Goal: Task Accomplishment & Management: Manage account settings

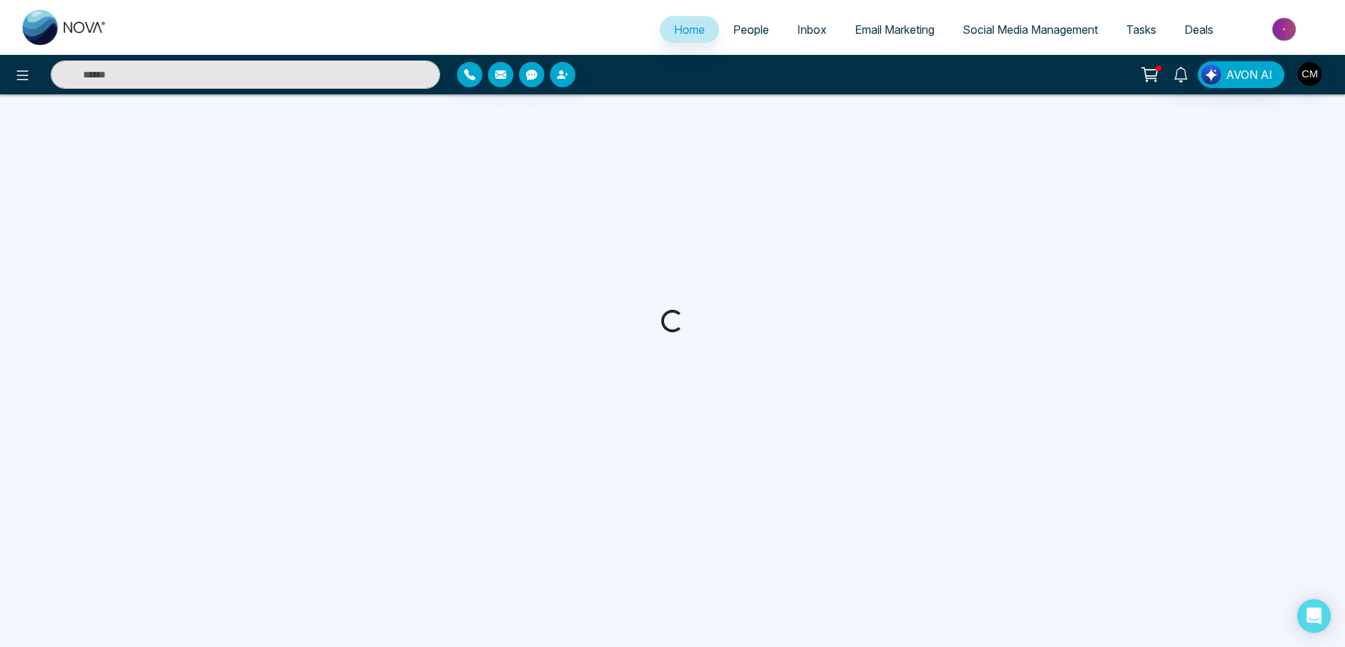
select select "*"
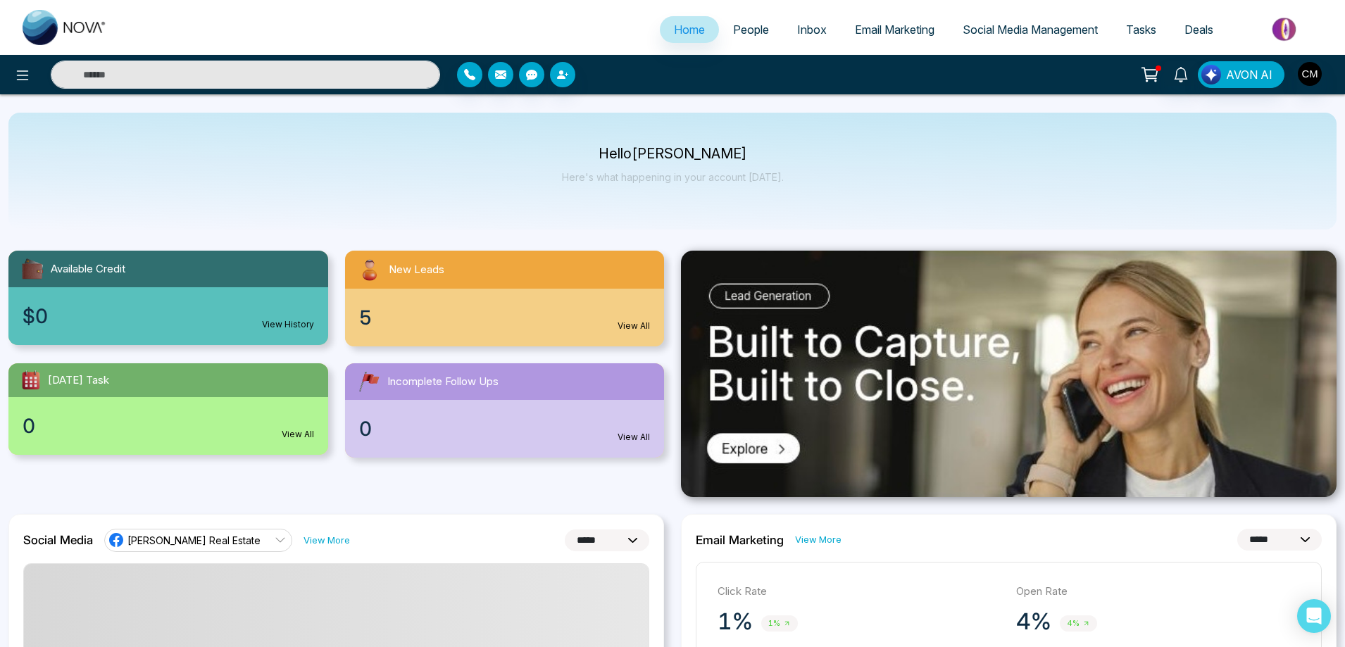
click at [736, 31] on span "People" at bounding box center [751, 30] width 36 height 14
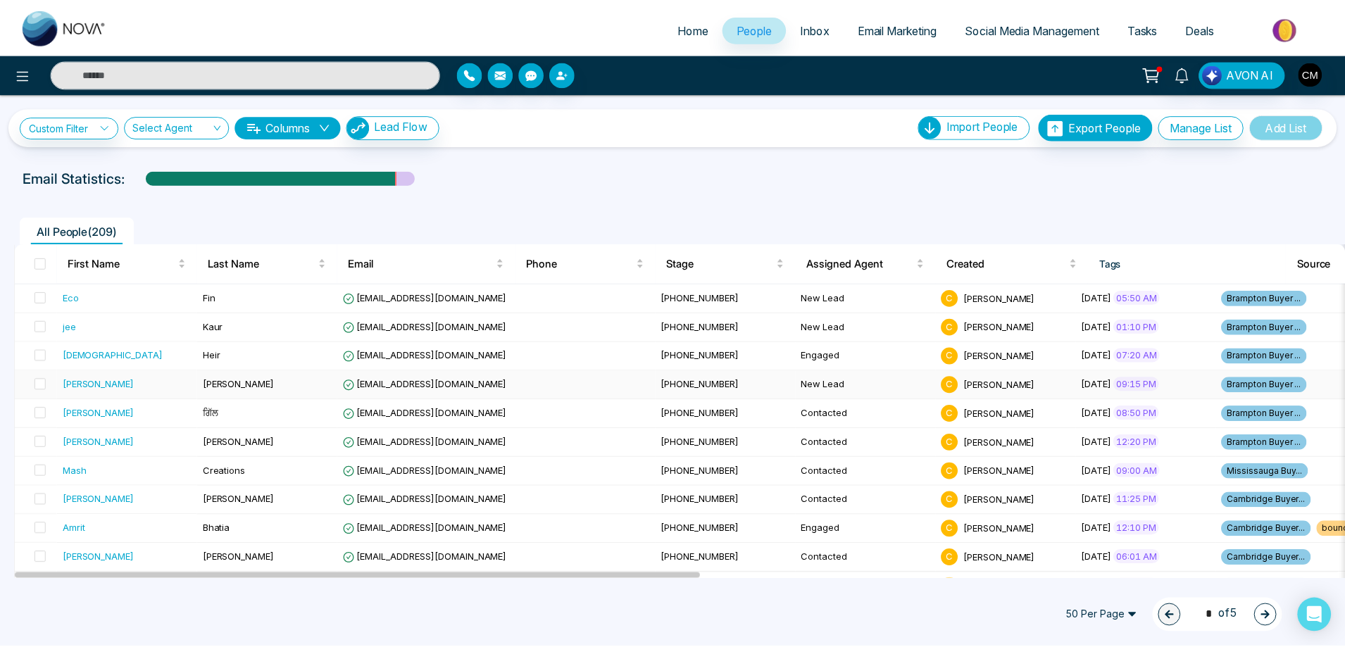
scroll to position [282, 0]
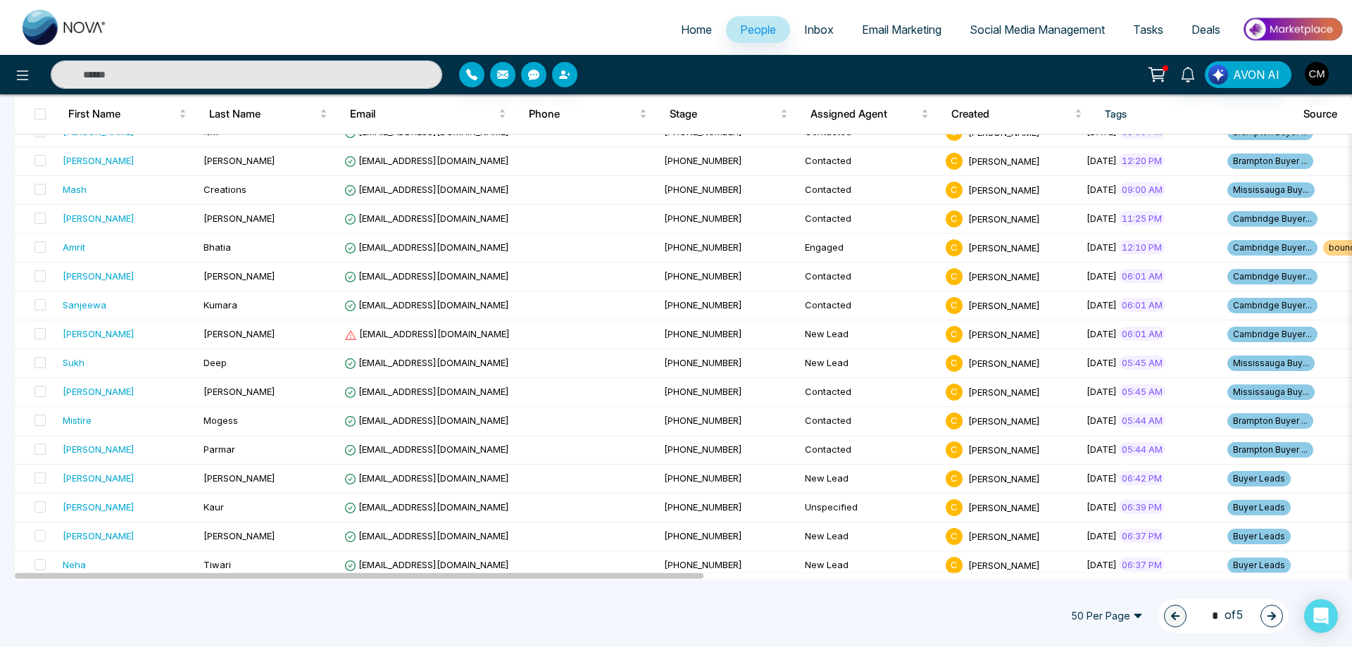
click at [881, 25] on span "Email Marketing" at bounding box center [902, 30] width 80 height 14
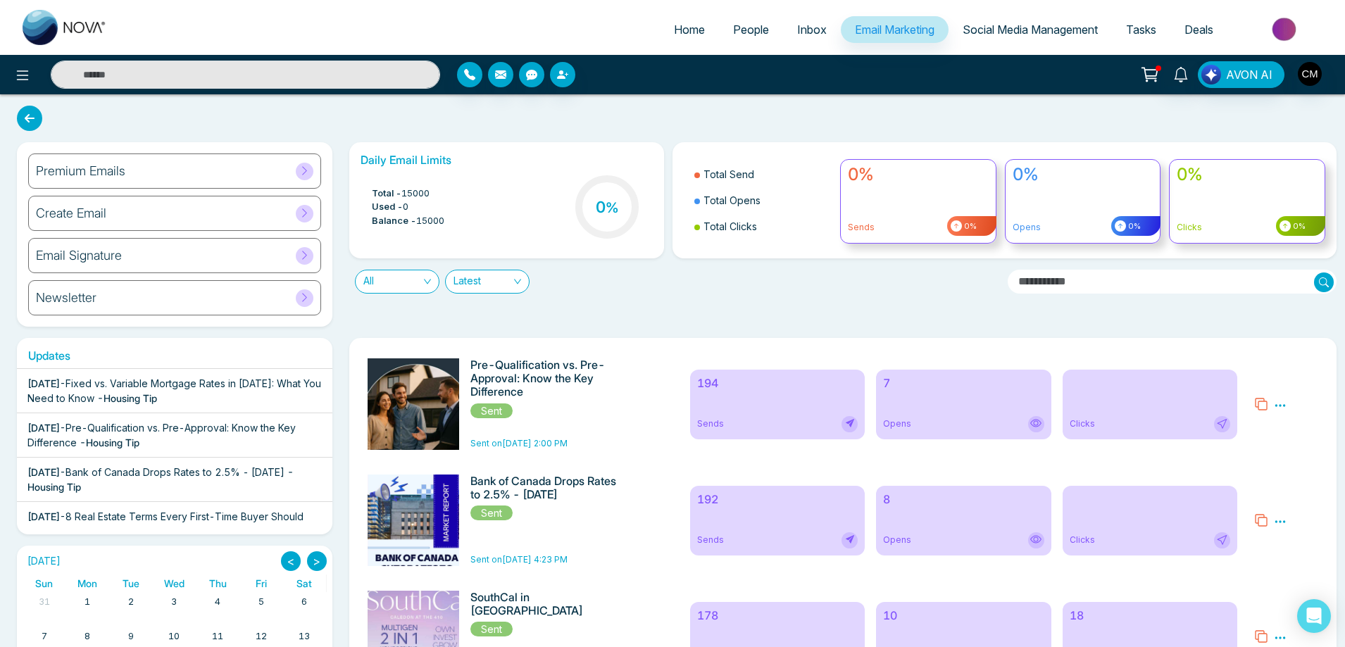
click at [922, 406] on div "7 Opens" at bounding box center [963, 405] width 175 height 70
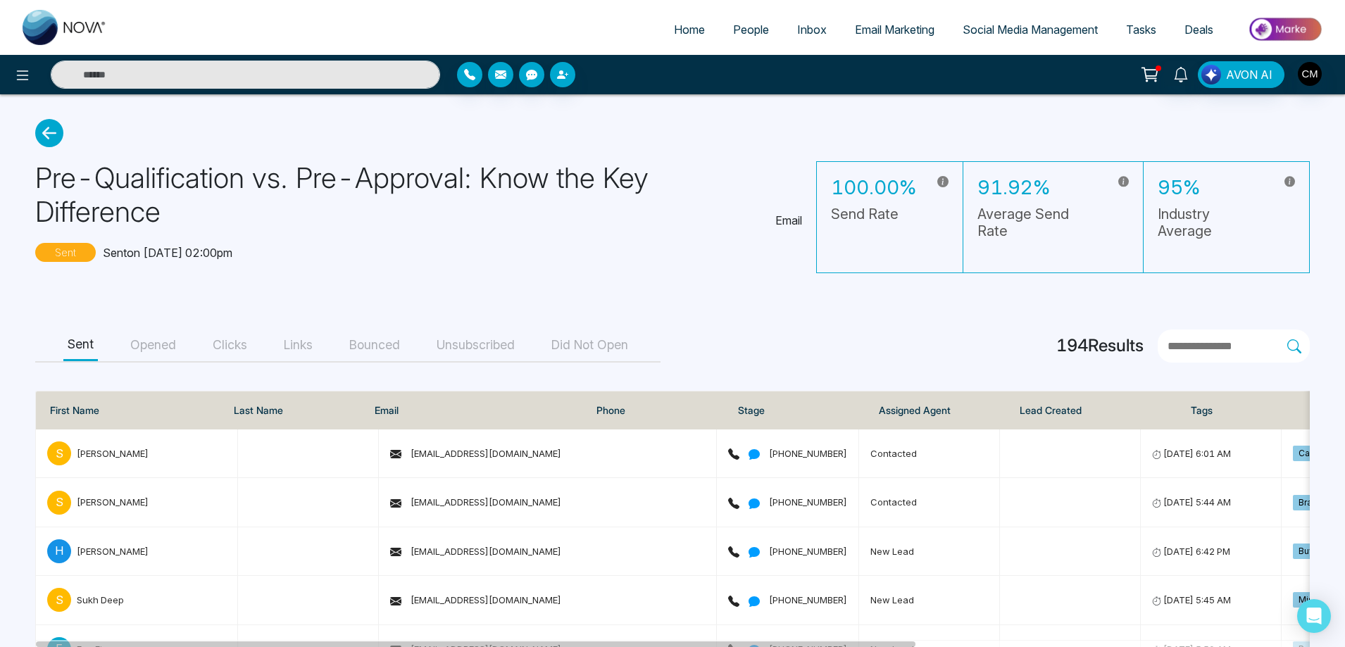
click at [164, 344] on button "Opened" at bounding box center [153, 345] width 54 height 32
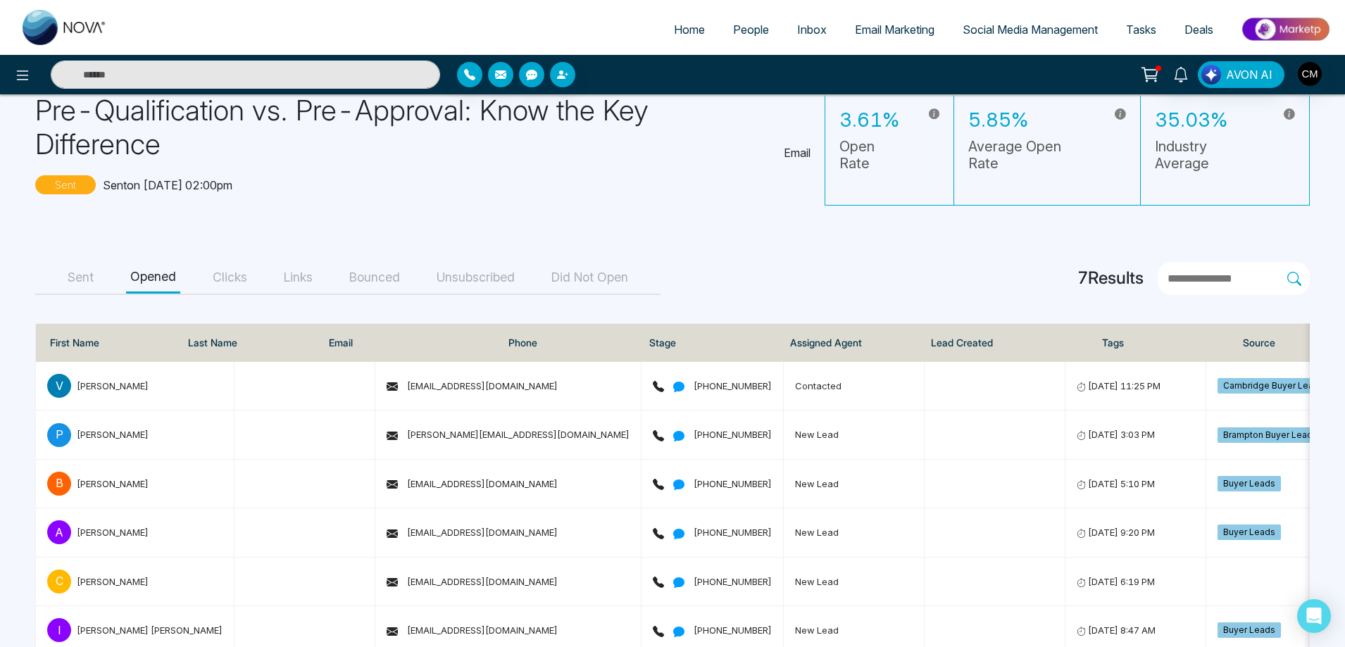
scroll to position [156, 0]
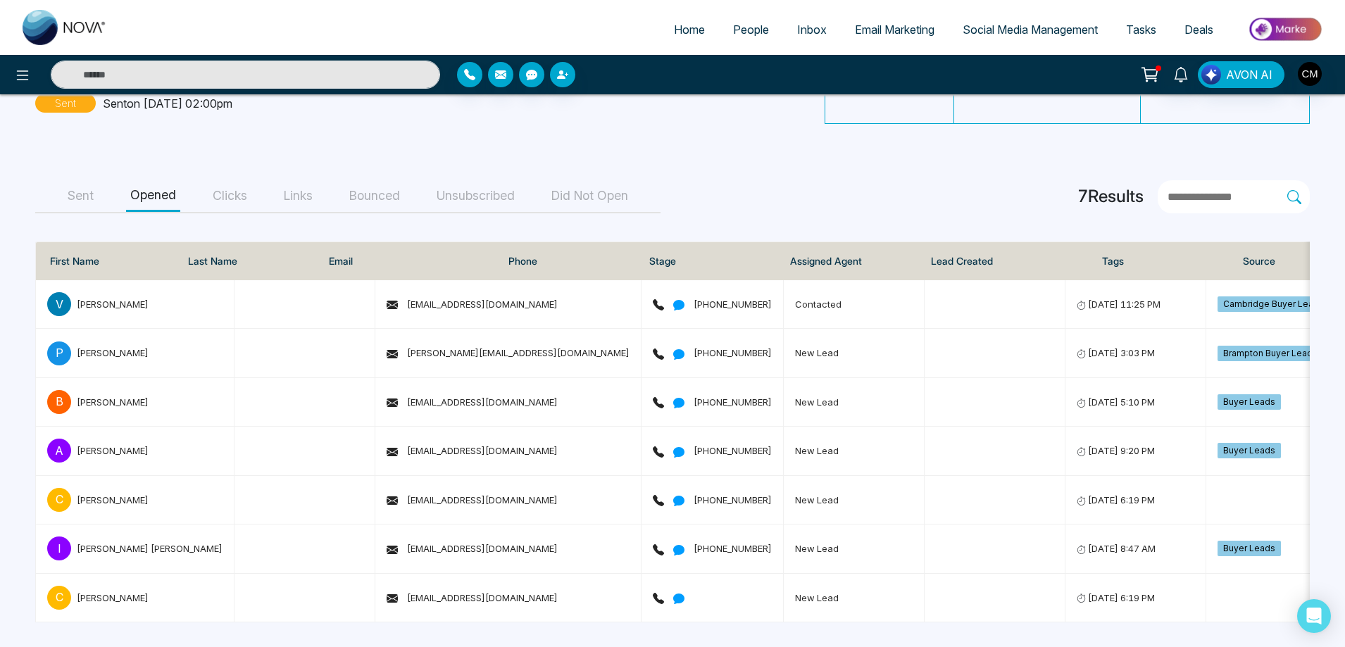
click at [747, 36] on span "People" at bounding box center [751, 30] width 36 height 14
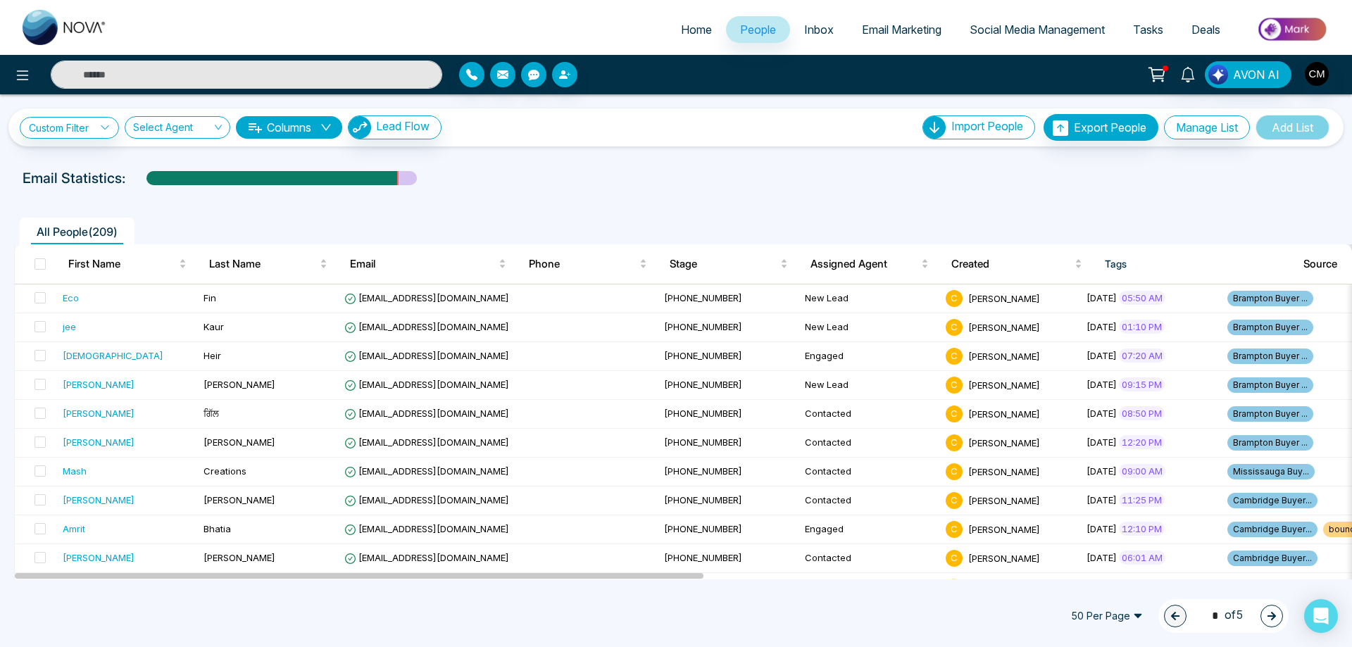
click at [1130, 615] on span "50 Per Page" at bounding box center [1107, 616] width 92 height 23
click at [1111, 586] on div "100 Per Page" at bounding box center [1106, 587] width 75 height 15
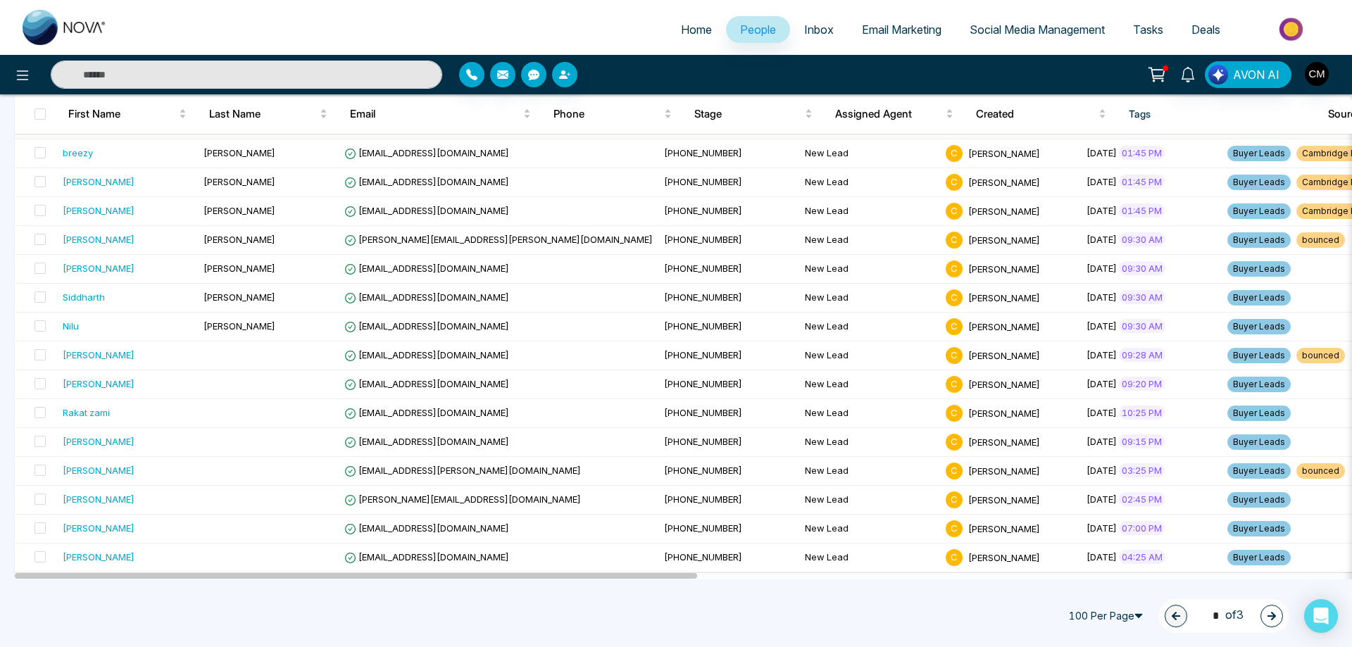
scroll to position [2599, 0]
click at [1262, 619] on button "button" at bounding box center [1271, 616] width 23 height 23
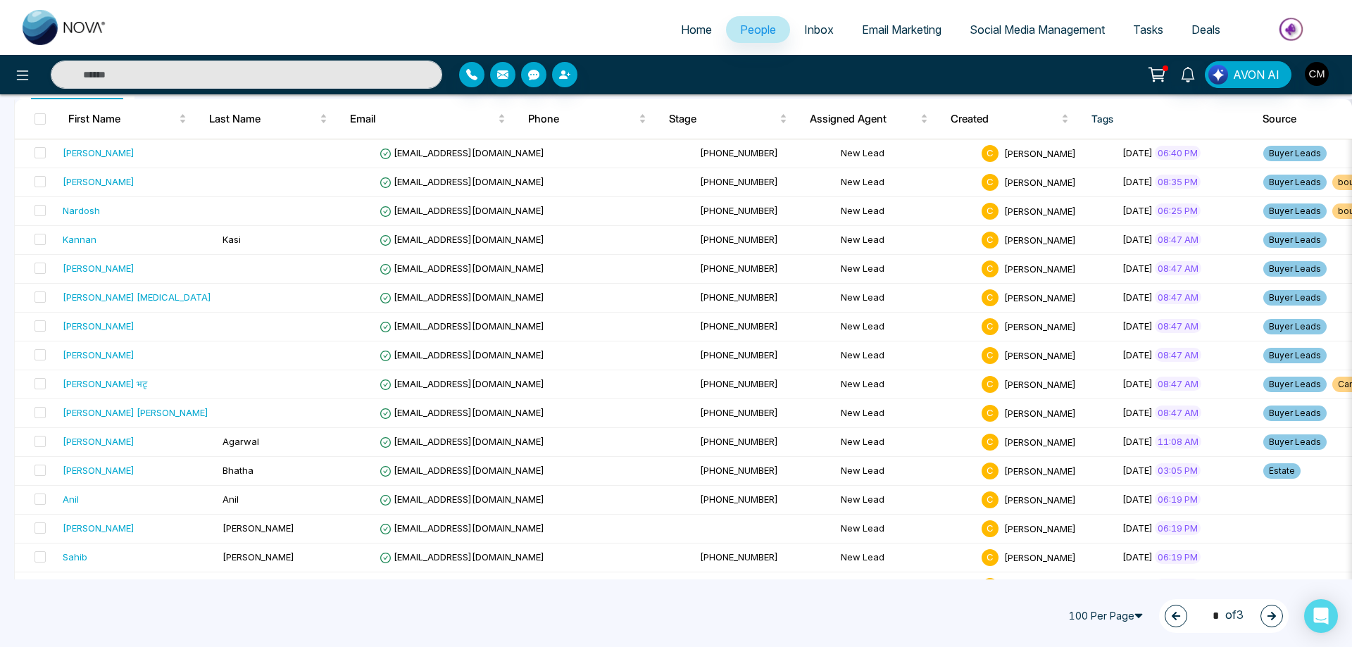
scroll to position [0, 0]
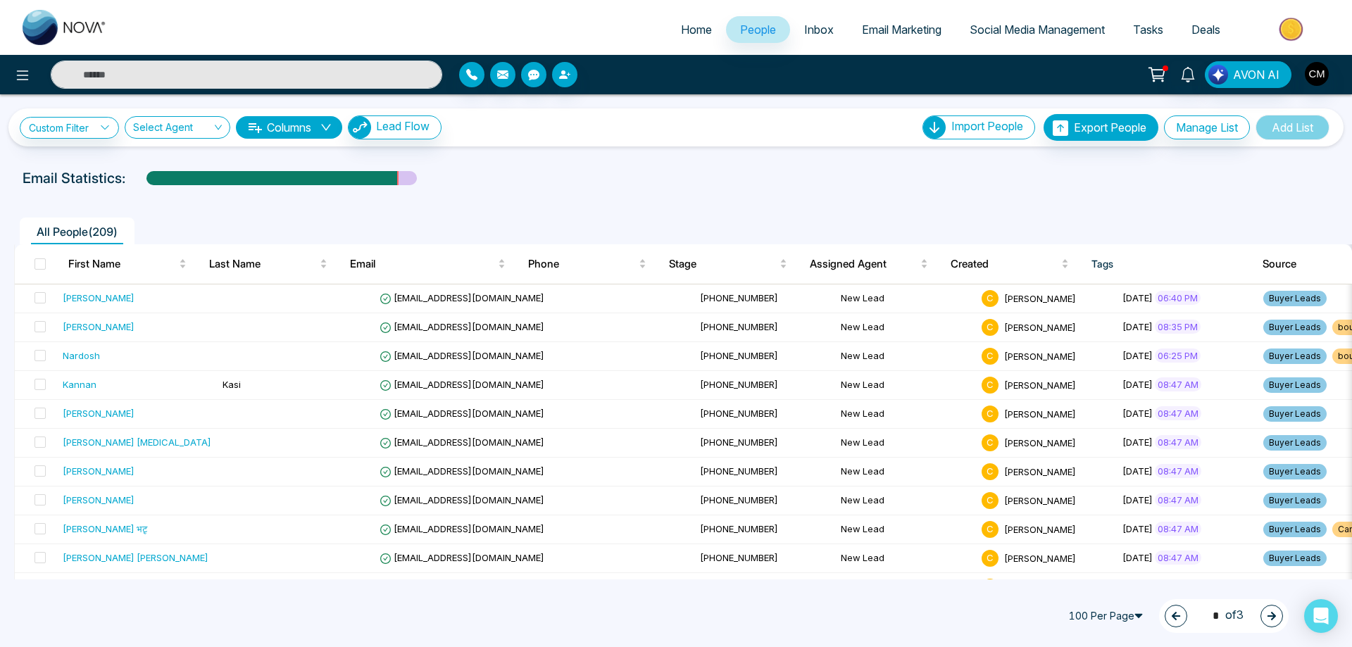
click at [1171, 611] on icon "button" at bounding box center [1176, 616] width 10 height 10
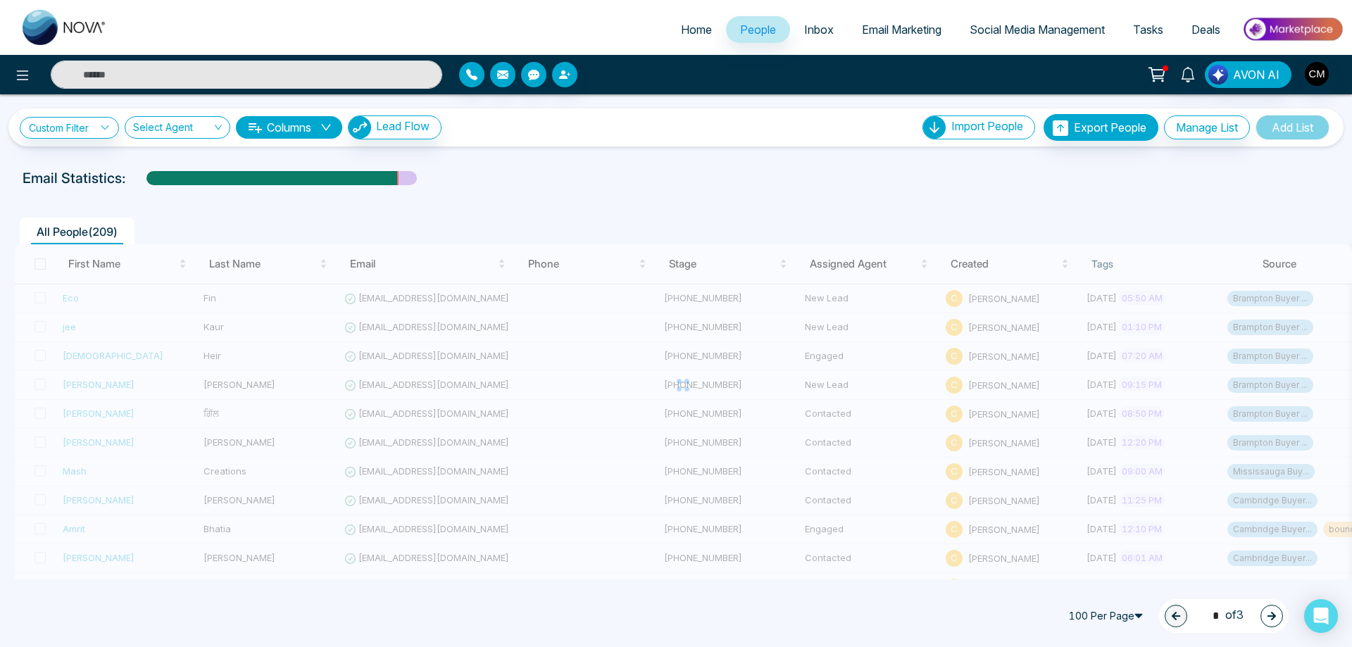
type input "*"
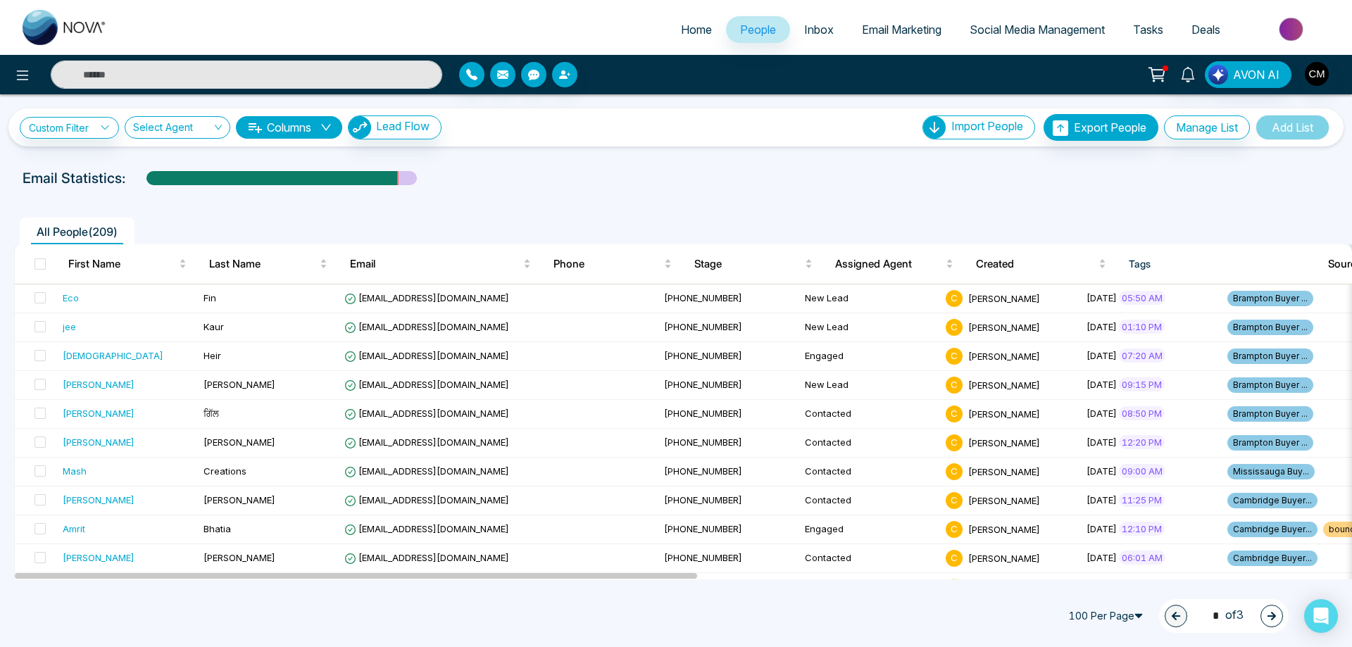
click at [803, 44] on li "Inbox" at bounding box center [819, 30] width 58 height 29
click at [807, 37] on link "Inbox" at bounding box center [819, 29] width 58 height 27
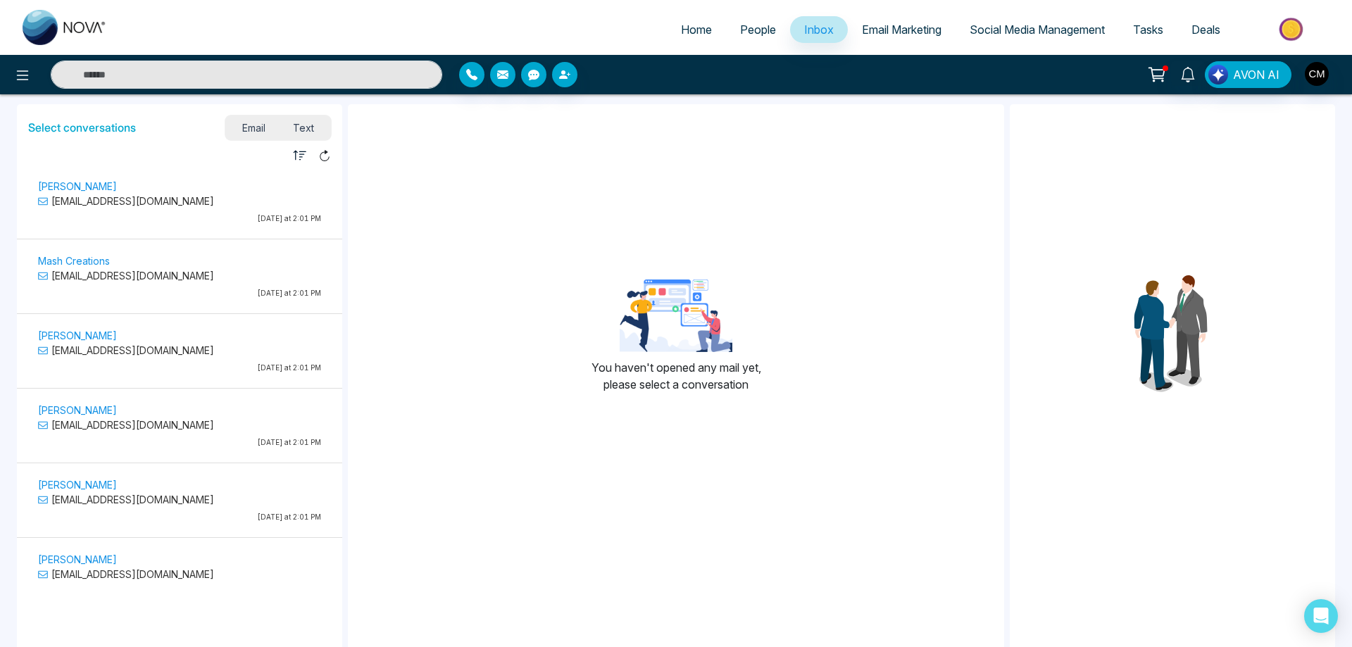
click at [301, 134] on span "Text" at bounding box center [303, 127] width 49 height 19
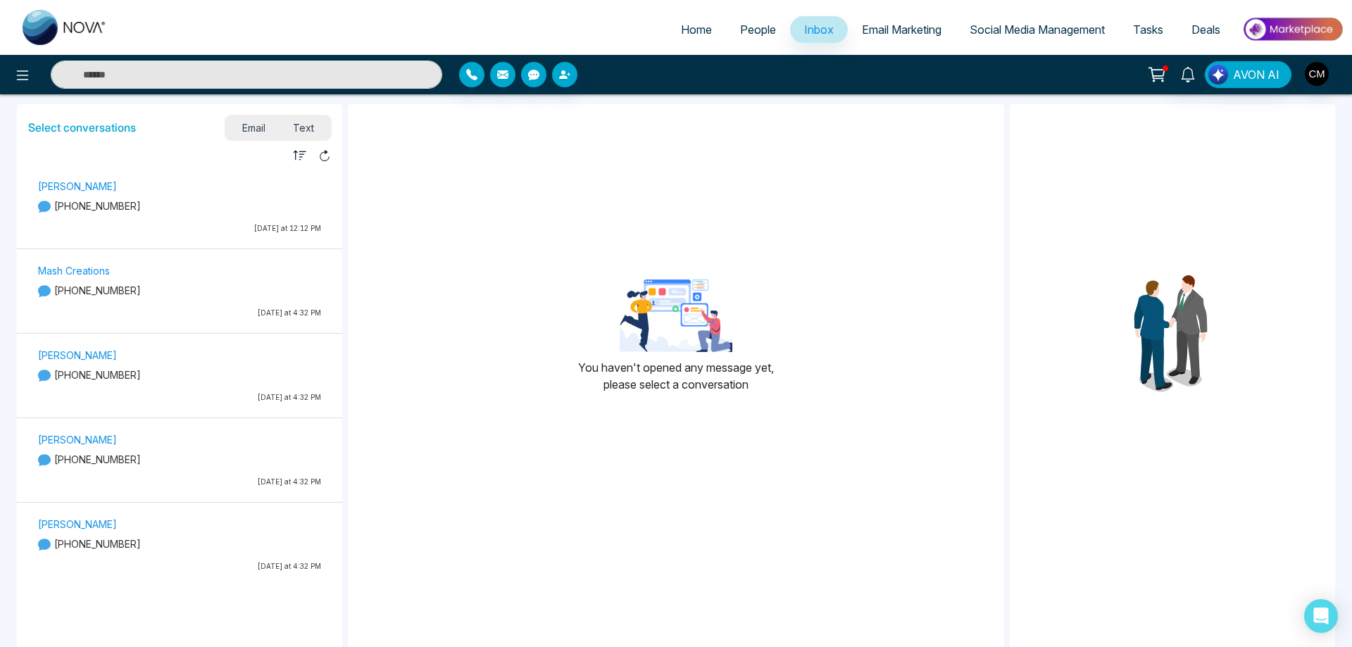
click at [129, 213] on p "[PHONE_NUMBER]" at bounding box center [179, 206] width 283 height 15
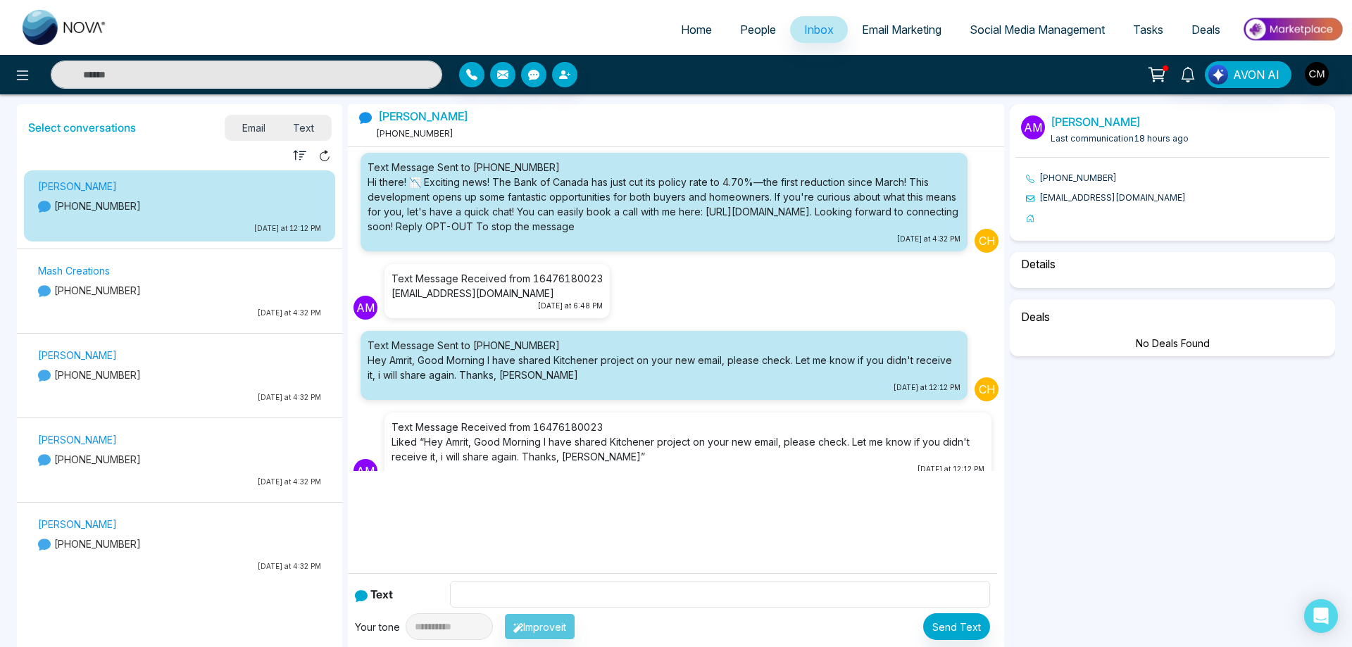
scroll to position [60, 0]
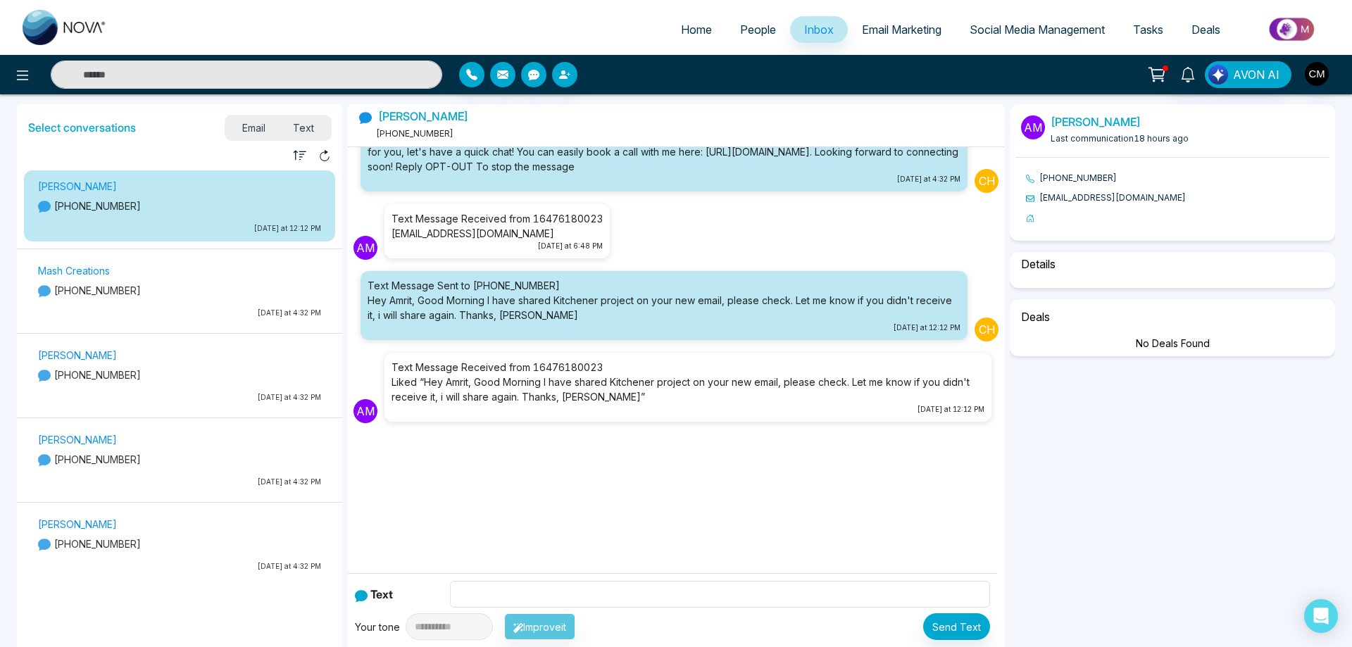
select select "****"
select select "**********"
select select "*****"
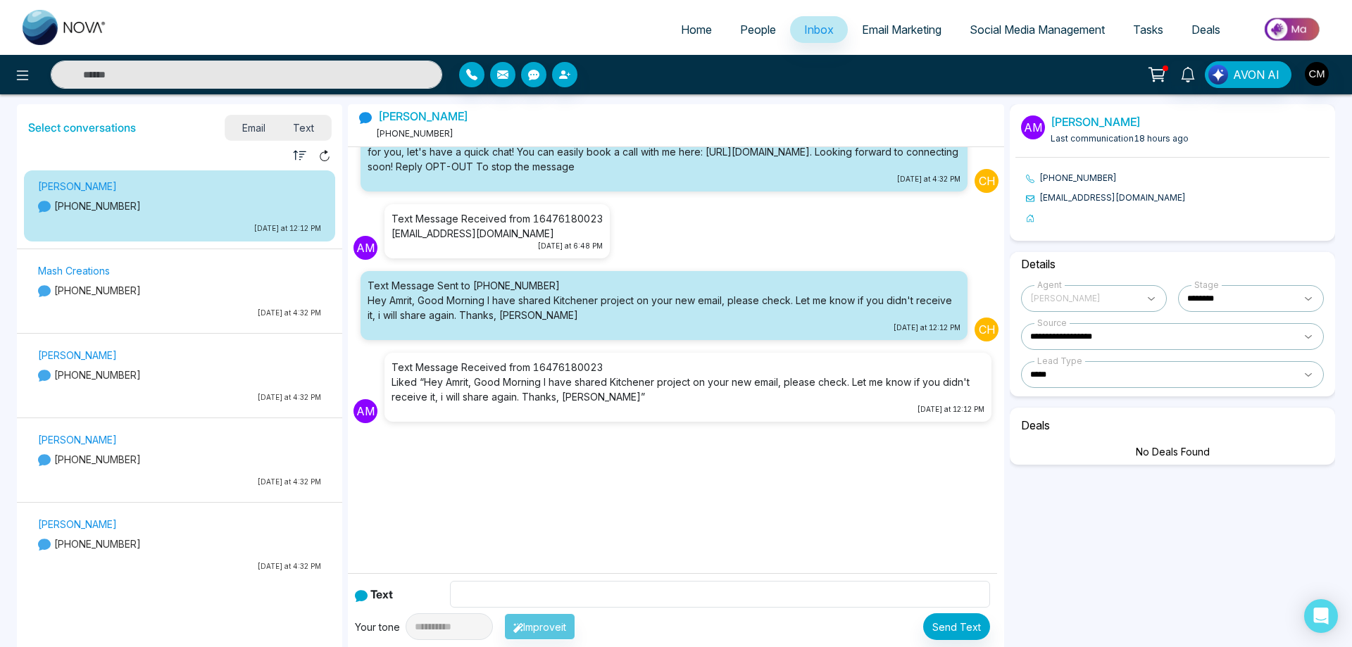
click at [226, 318] on div "Mash Creations [PHONE_NUMBER] [DATE] at 4:32 PM" at bounding box center [179, 293] width 297 height 63
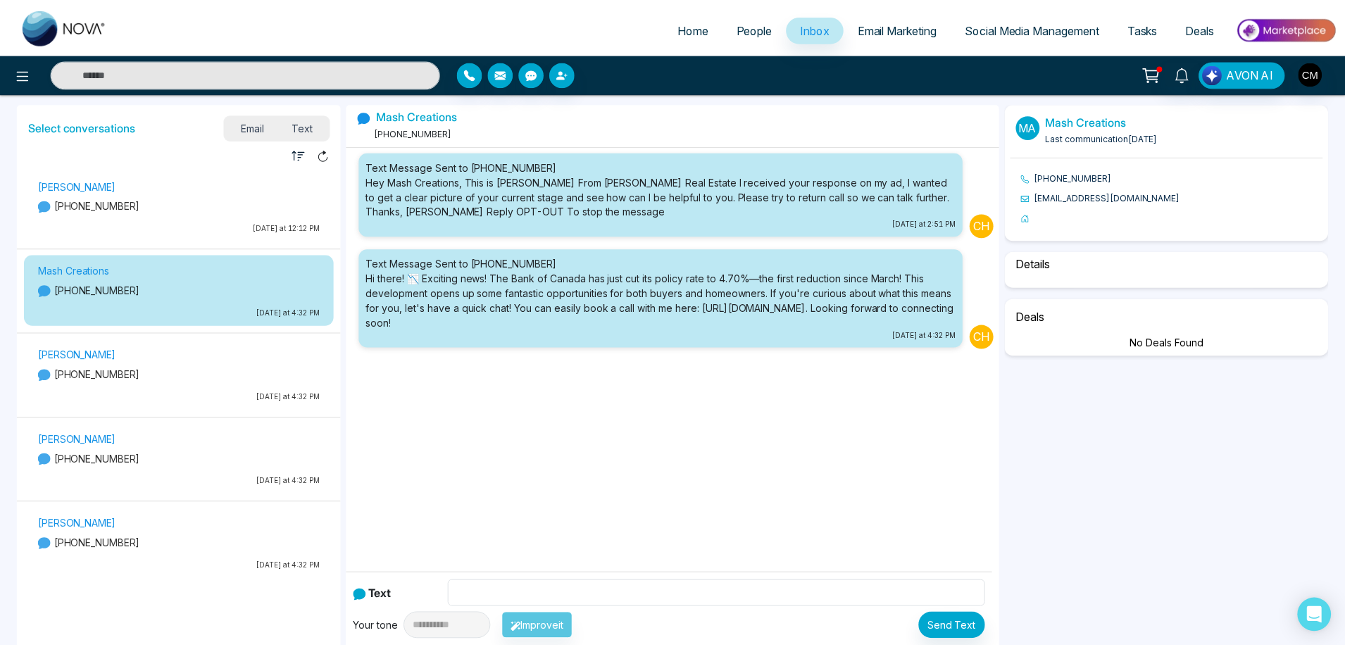
scroll to position [0, 0]
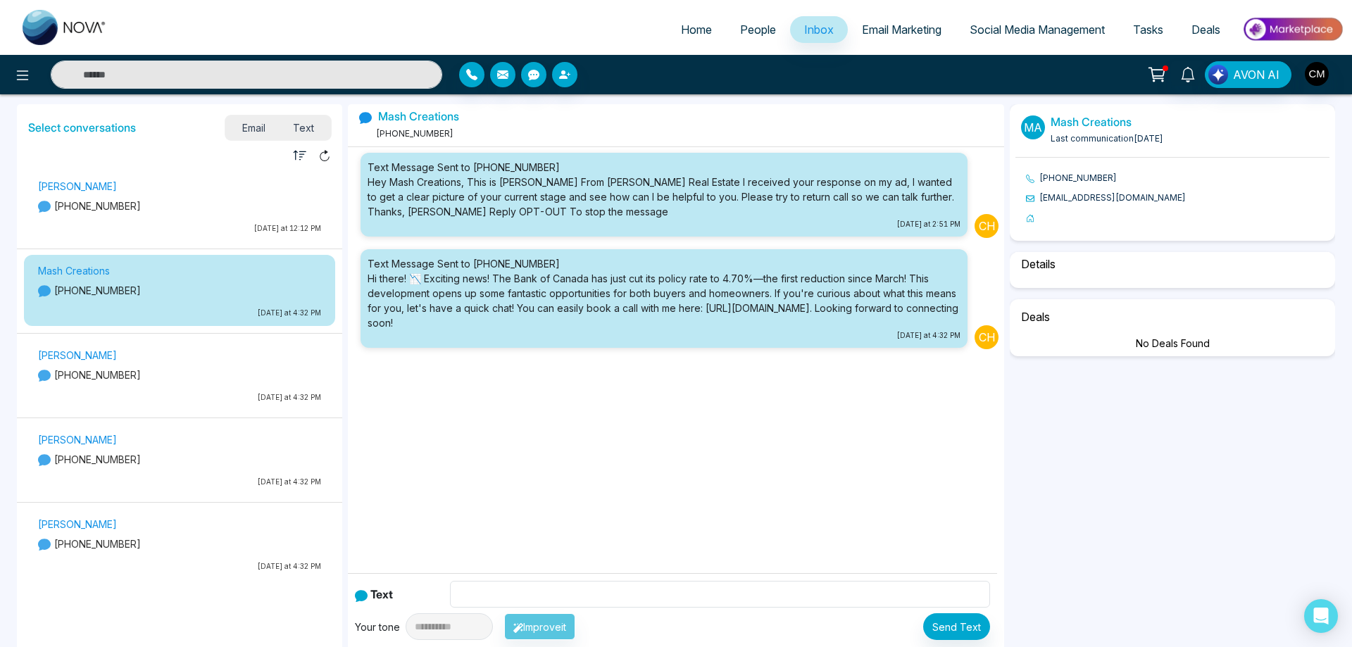
select select "****"
select select "**********"
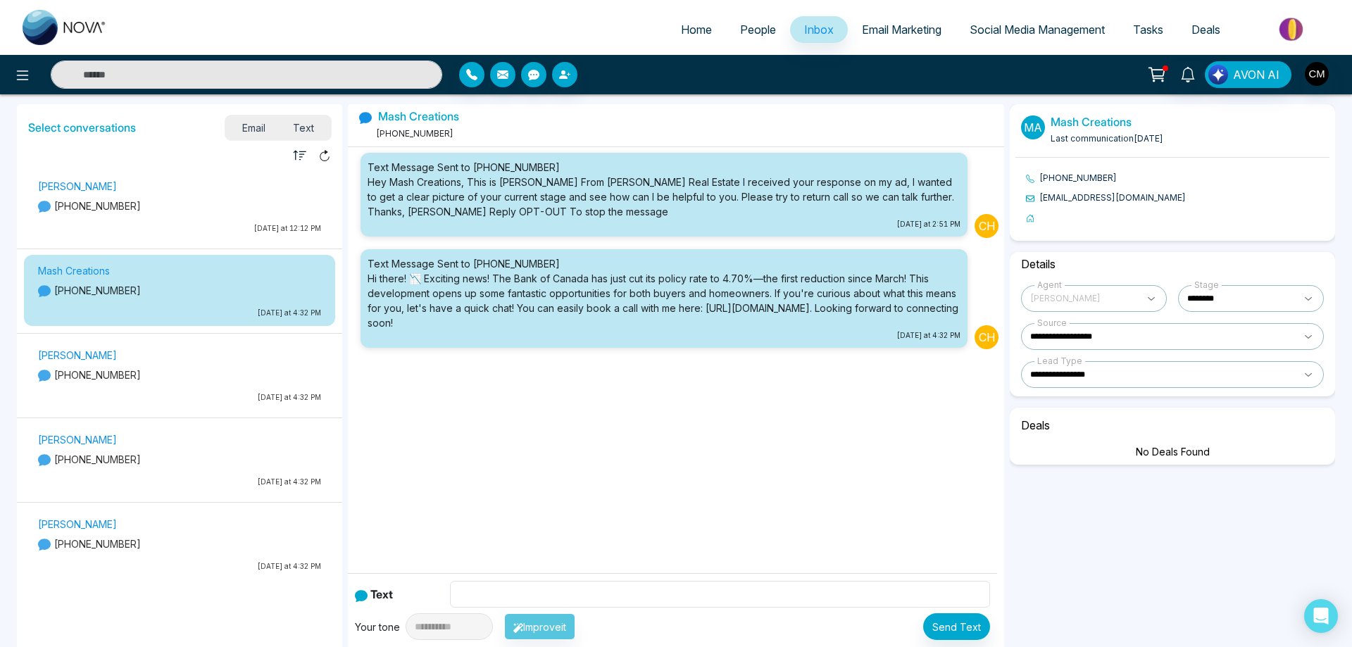
click at [61, 22] on img at bounding box center [65, 27] width 84 height 35
select select "*"
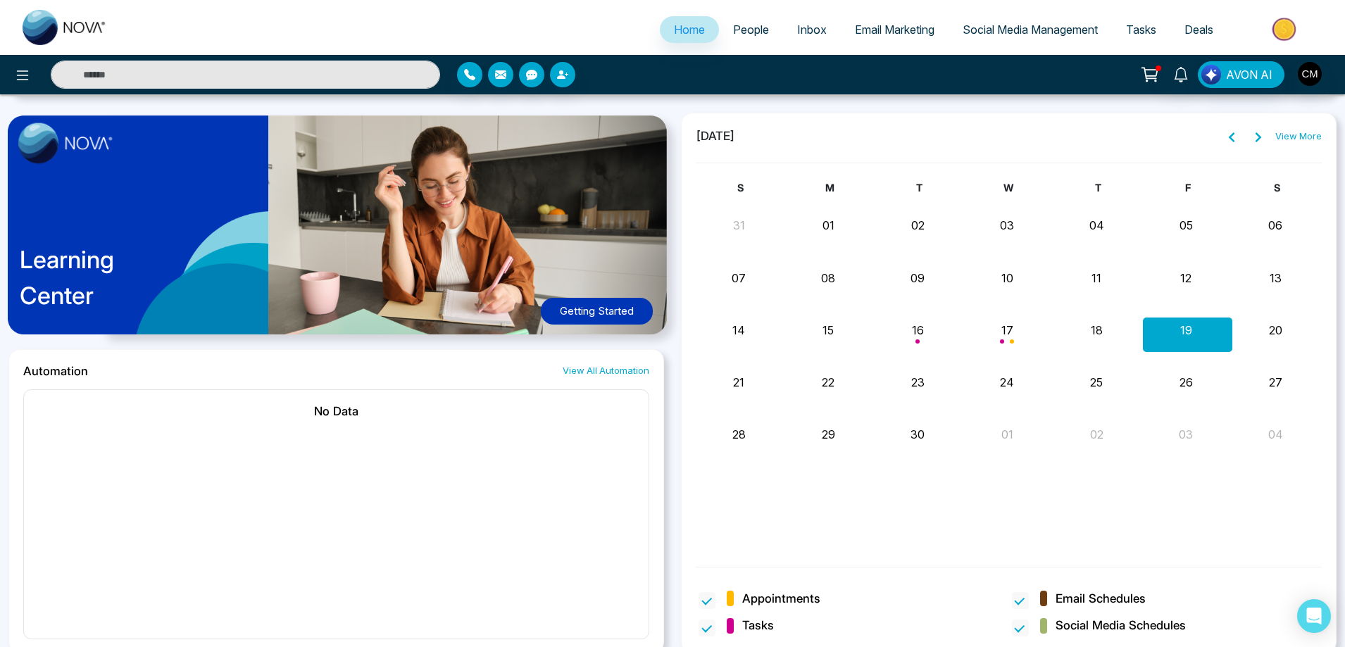
scroll to position [1261, 0]
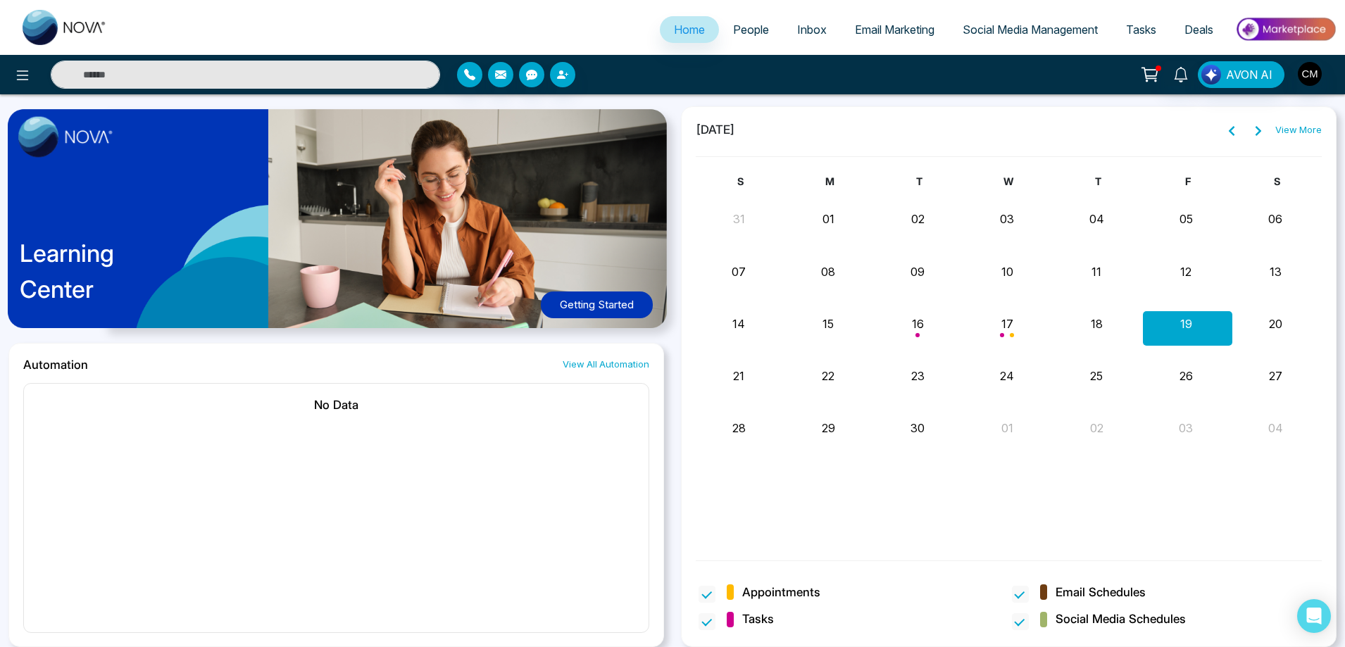
click at [645, 292] on button "Getting Started" at bounding box center [597, 304] width 112 height 27
click at [910, 18] on link "Email Marketing" at bounding box center [895, 29] width 108 height 27
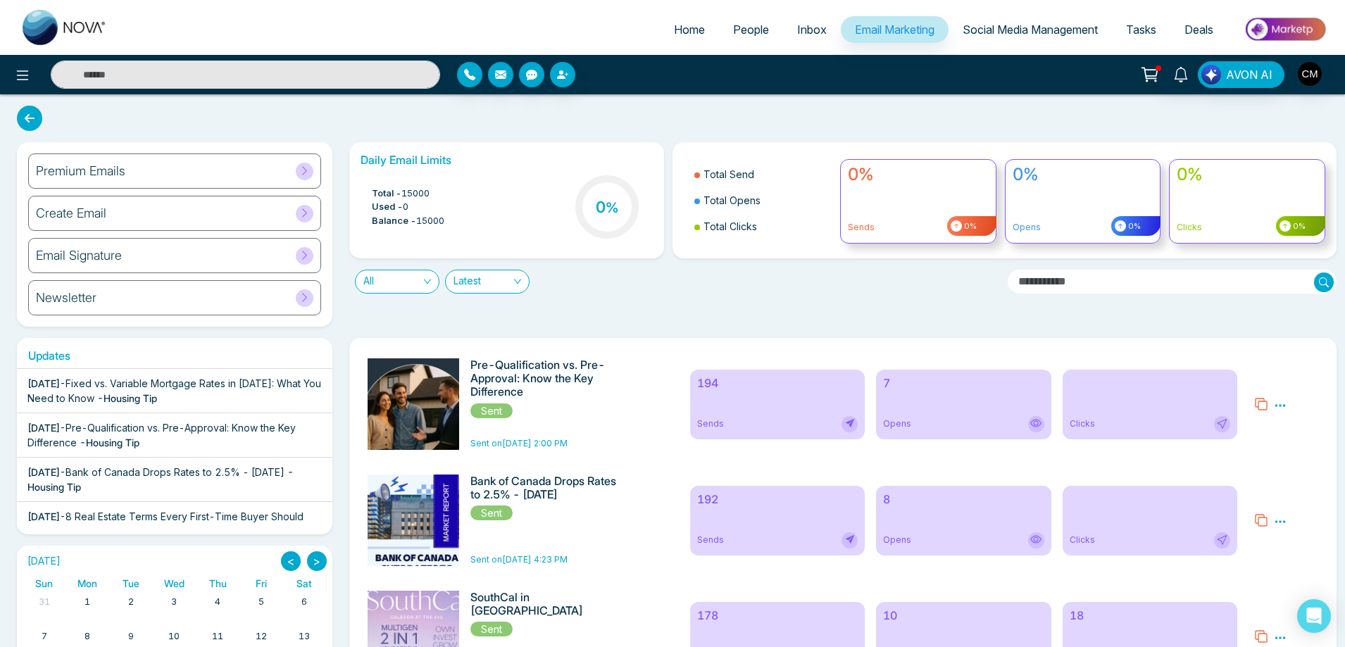
click at [157, 393] on span "- Housing Tip" at bounding box center [127, 398] width 60 height 12
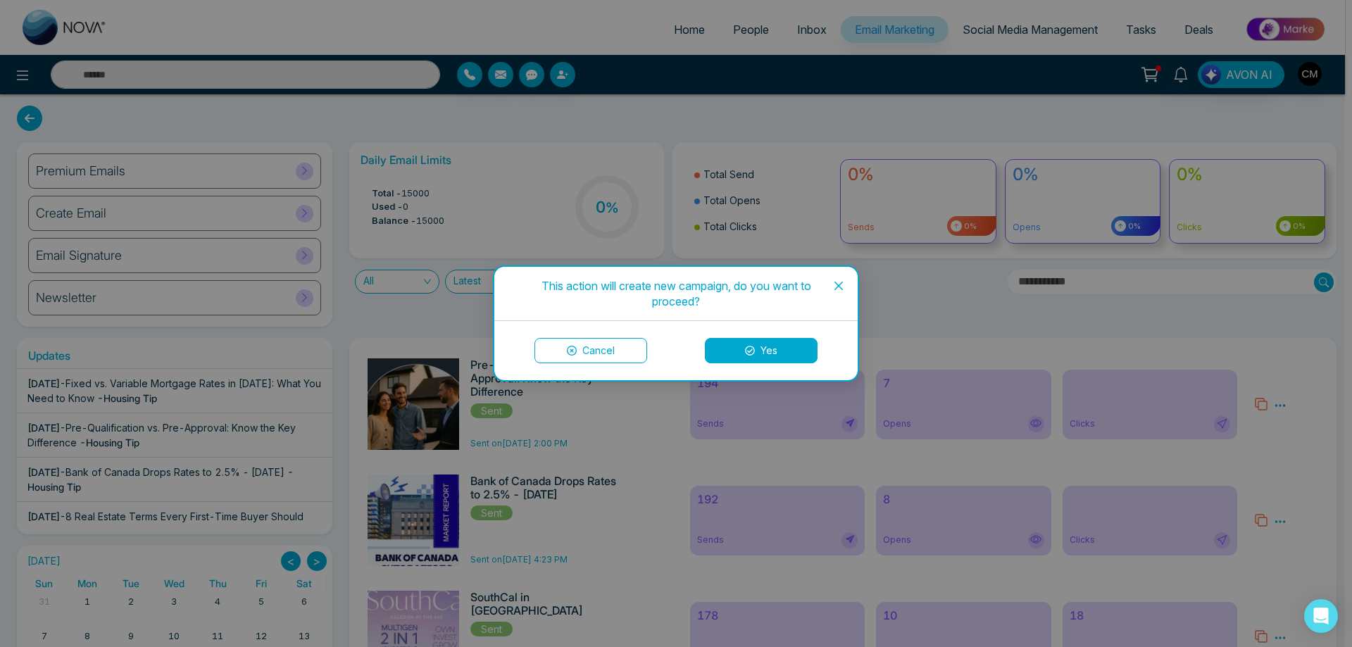
click at [608, 356] on button "Cancel" at bounding box center [590, 350] width 113 height 25
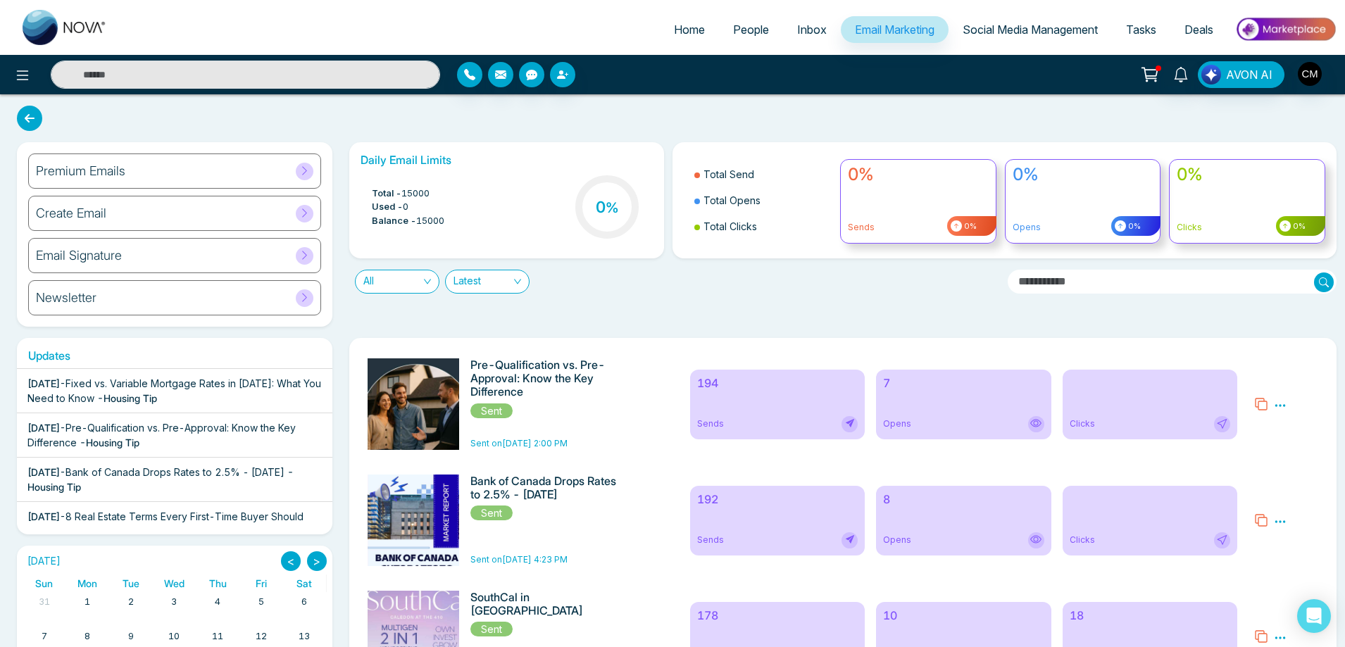
click at [254, 400] on div "[DATE] - Fixed vs. Variable Mortgage Rates in [DATE]: What You Need to Know - H…" at bounding box center [174, 391] width 294 height 30
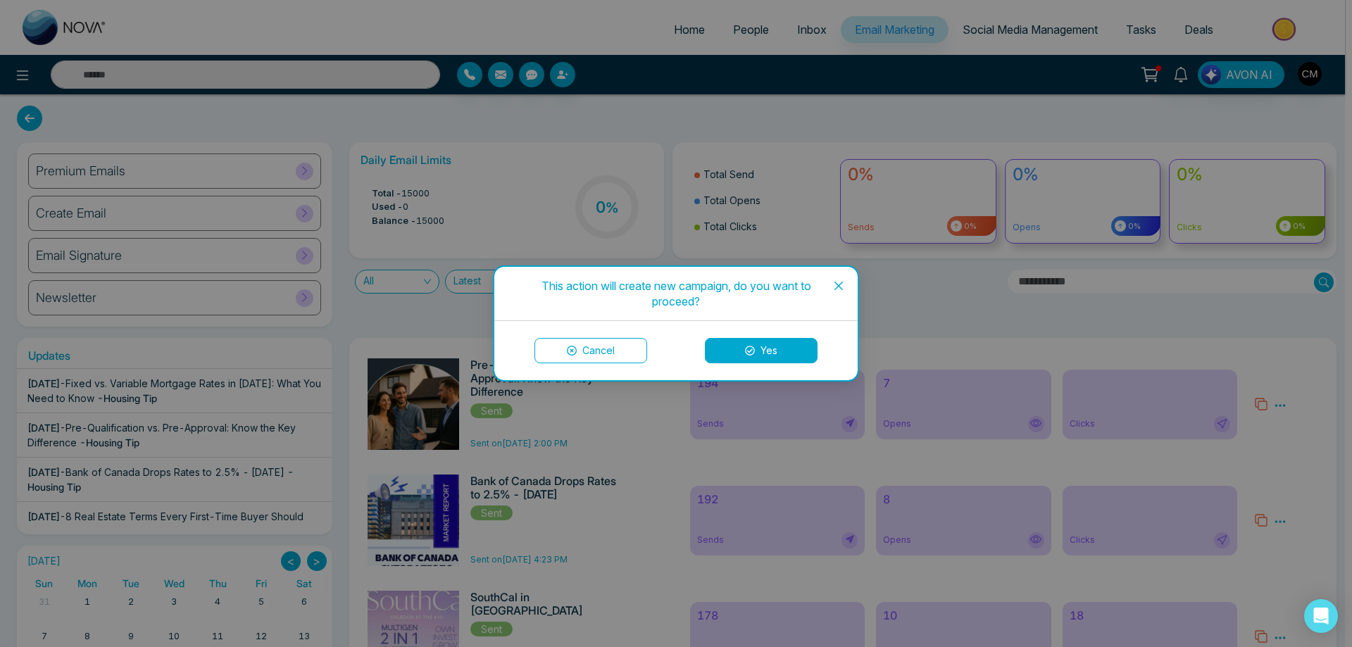
click at [835, 281] on icon "close" at bounding box center [838, 285] width 11 height 11
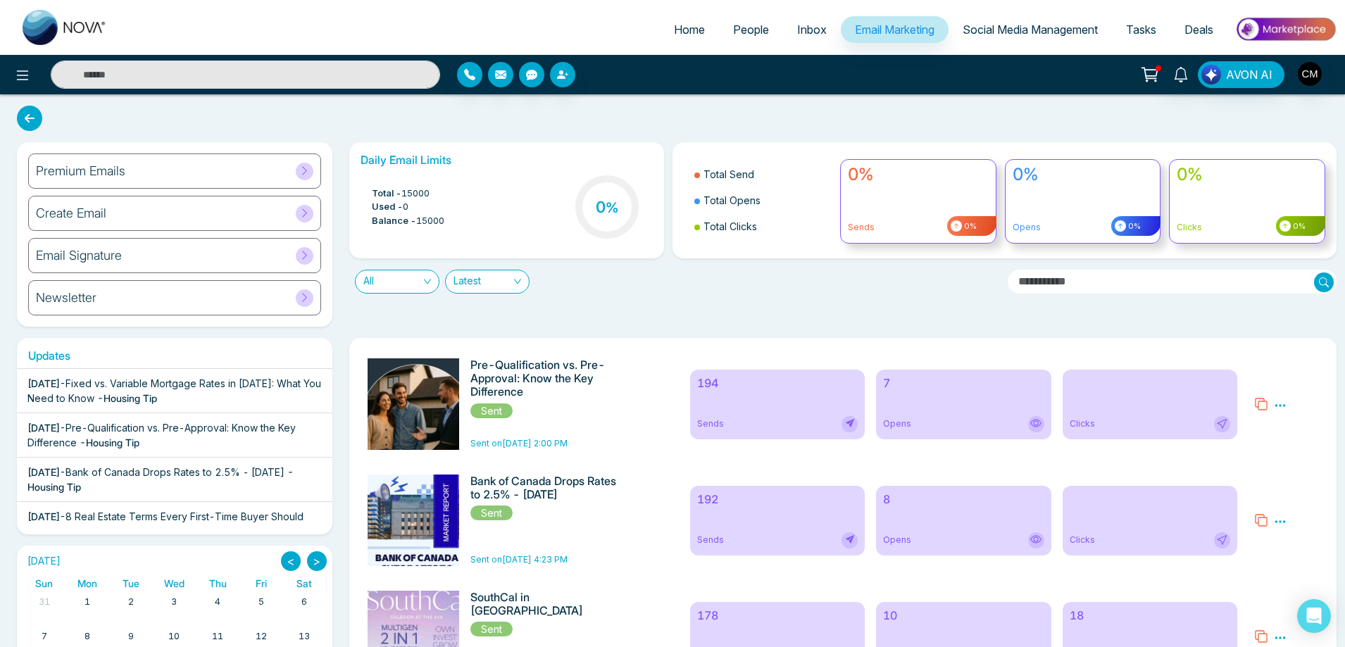
click at [118, 177] on h6 "Premium Emails" at bounding box center [80, 170] width 89 height 15
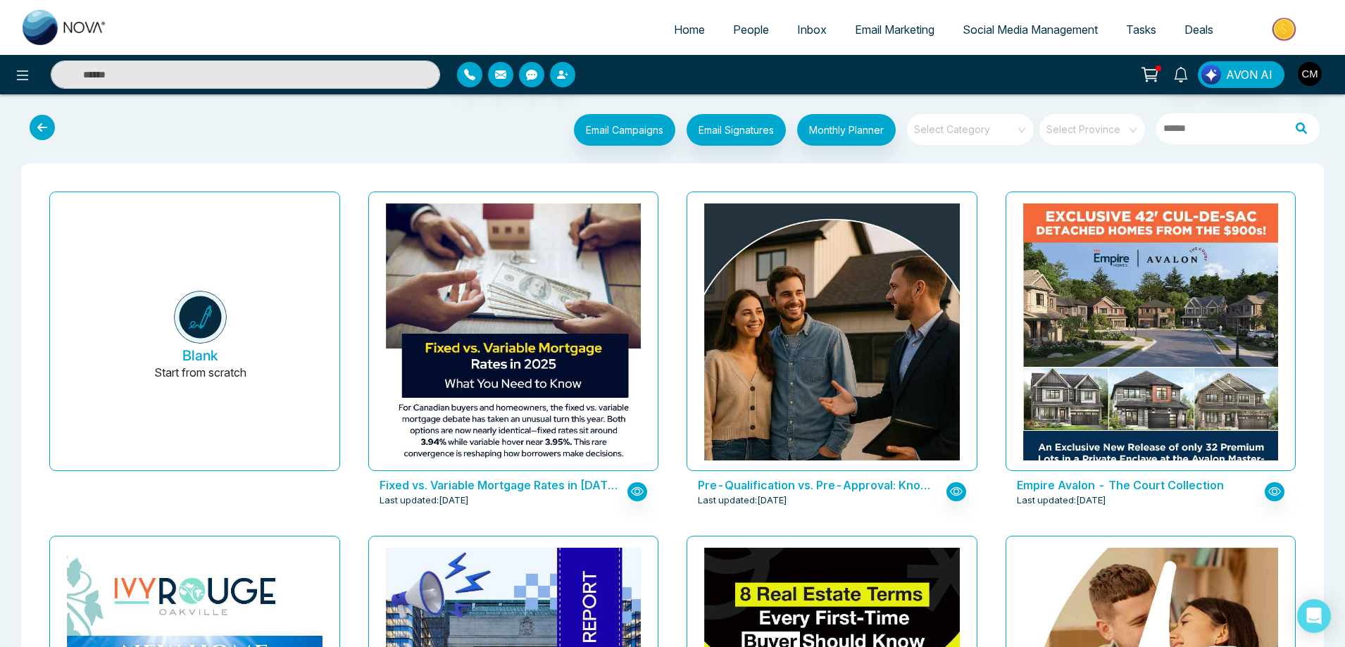
click at [936, 134] on input "search" at bounding box center [964, 124] width 101 height 21
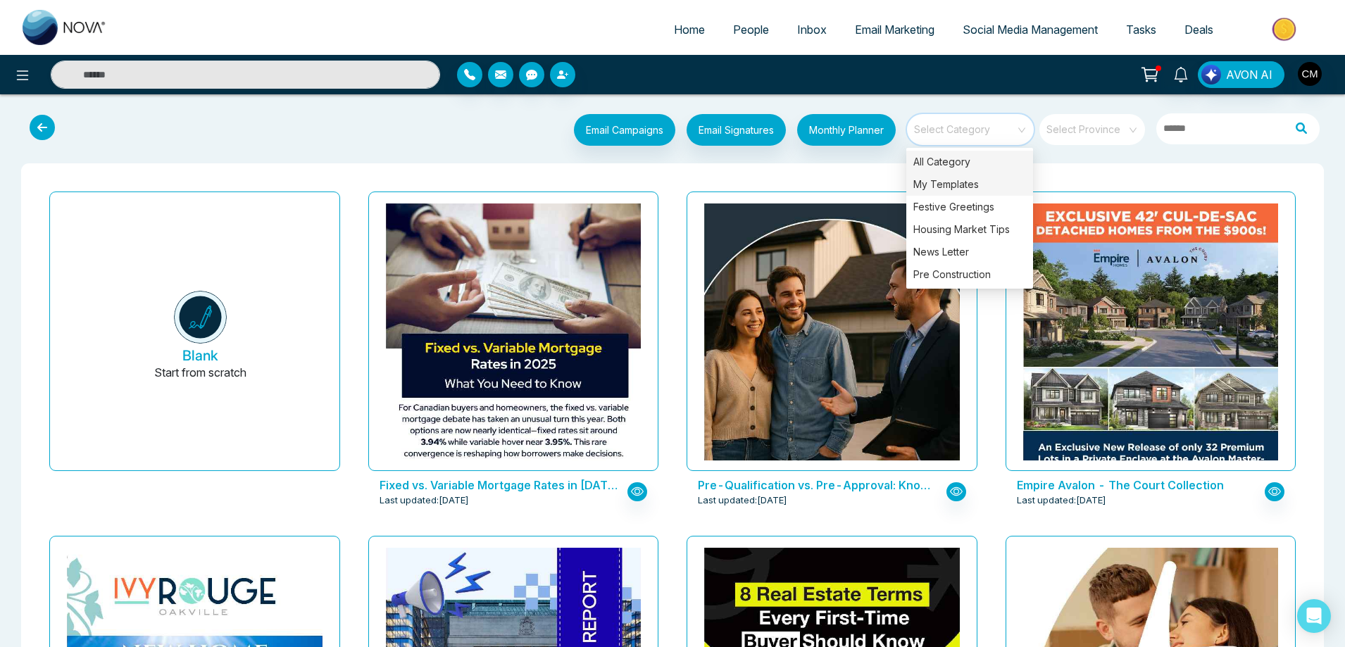
click at [941, 182] on div "My Templates" at bounding box center [969, 184] width 127 height 23
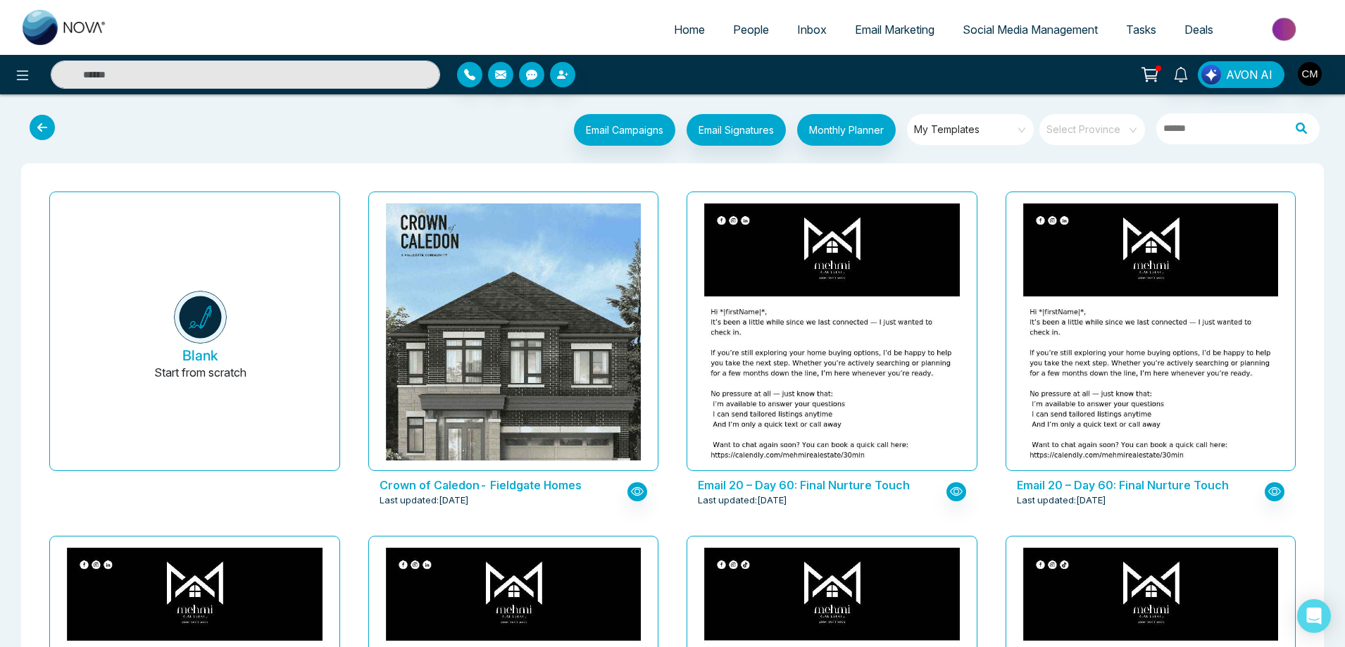
click at [362, 501] on div "Crown of Caledon- Fieldgate Homes Last updated: [DATE]" at bounding box center [513, 358] width 319 height 344
click at [647, 137] on button "Email Campaigns" at bounding box center [624, 130] width 101 height 32
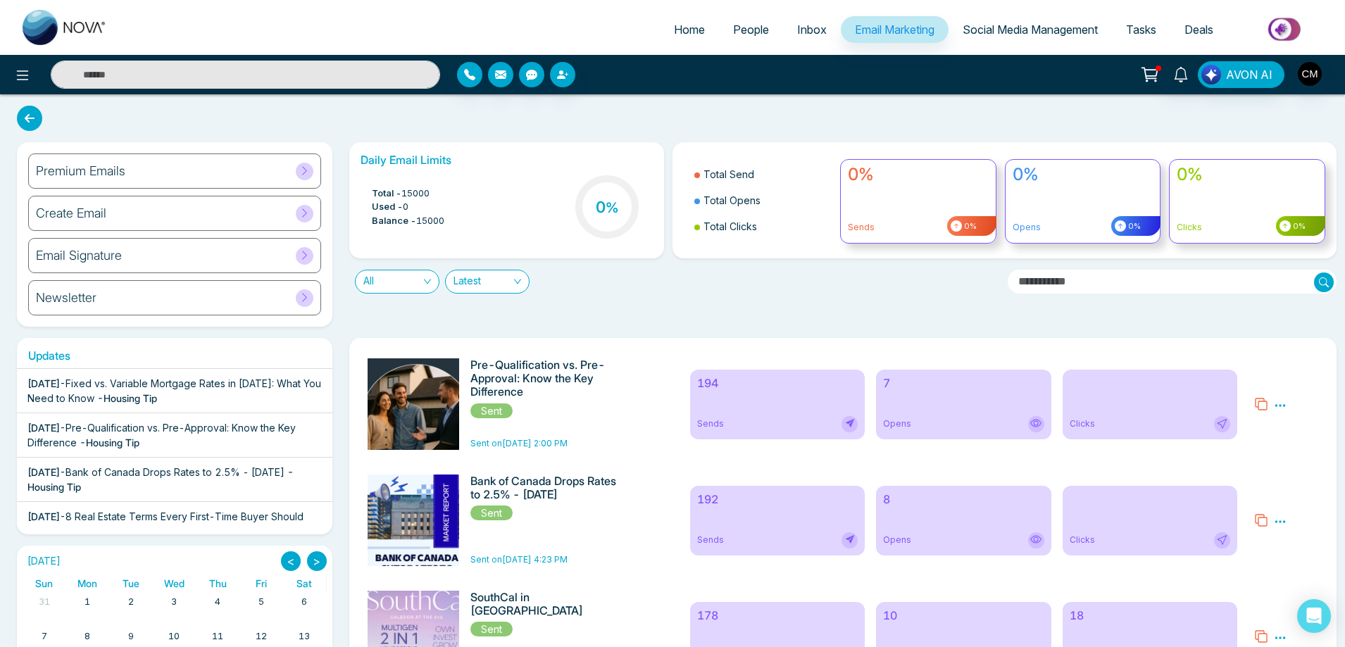
click at [138, 399] on span "Fixed vs. Variable Mortgage Rates in [DATE]: What You Need to Know" at bounding box center [174, 390] width 294 height 27
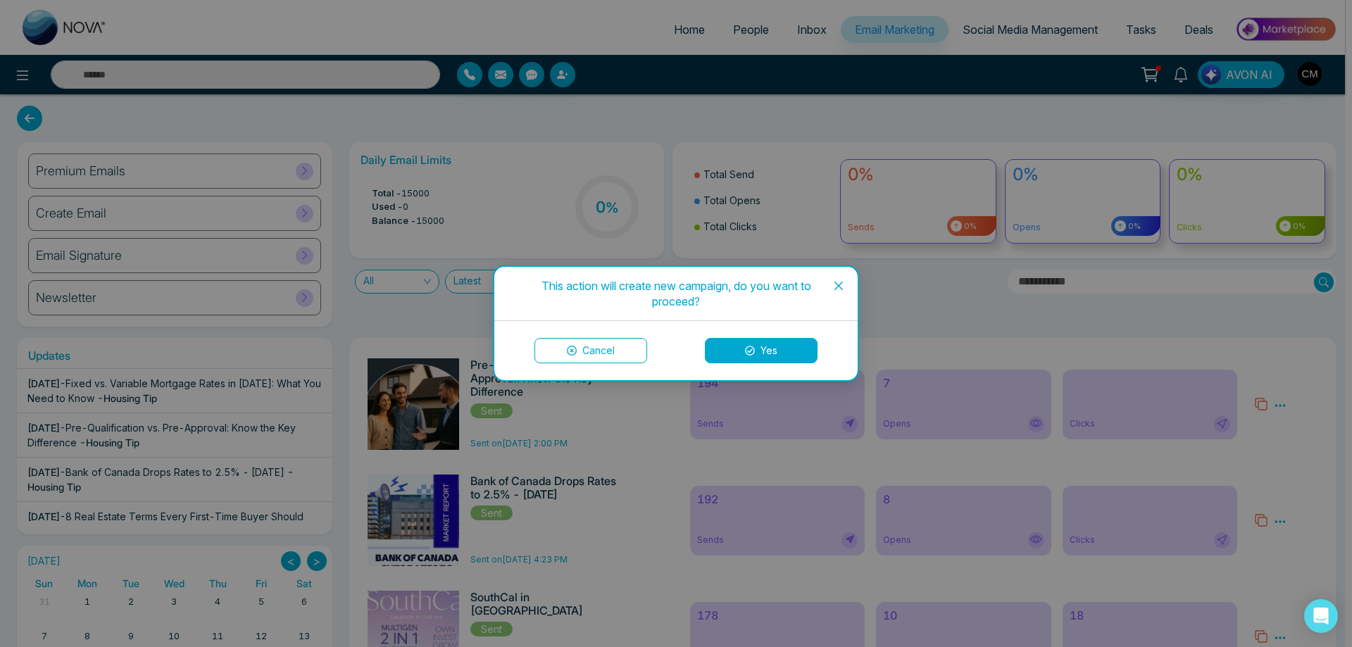
click at [837, 282] on icon "close" at bounding box center [838, 285] width 11 height 11
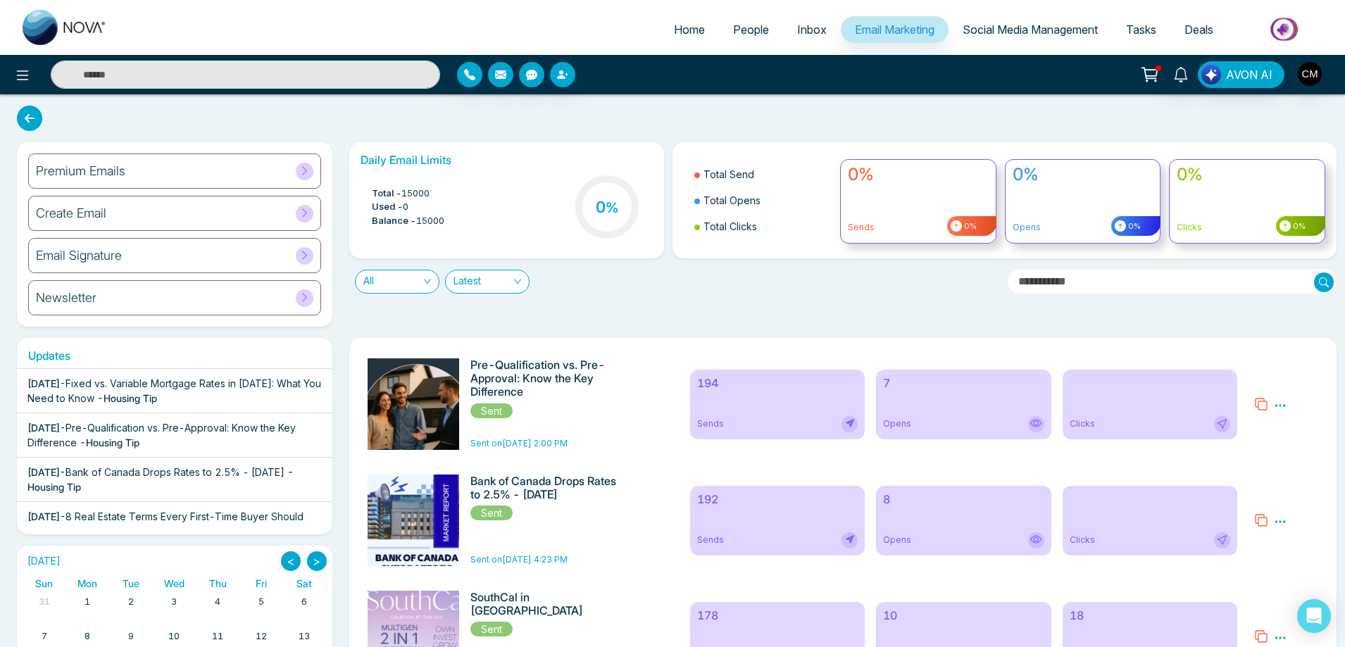
click at [114, 158] on div "Premium Emails" at bounding box center [174, 170] width 293 height 35
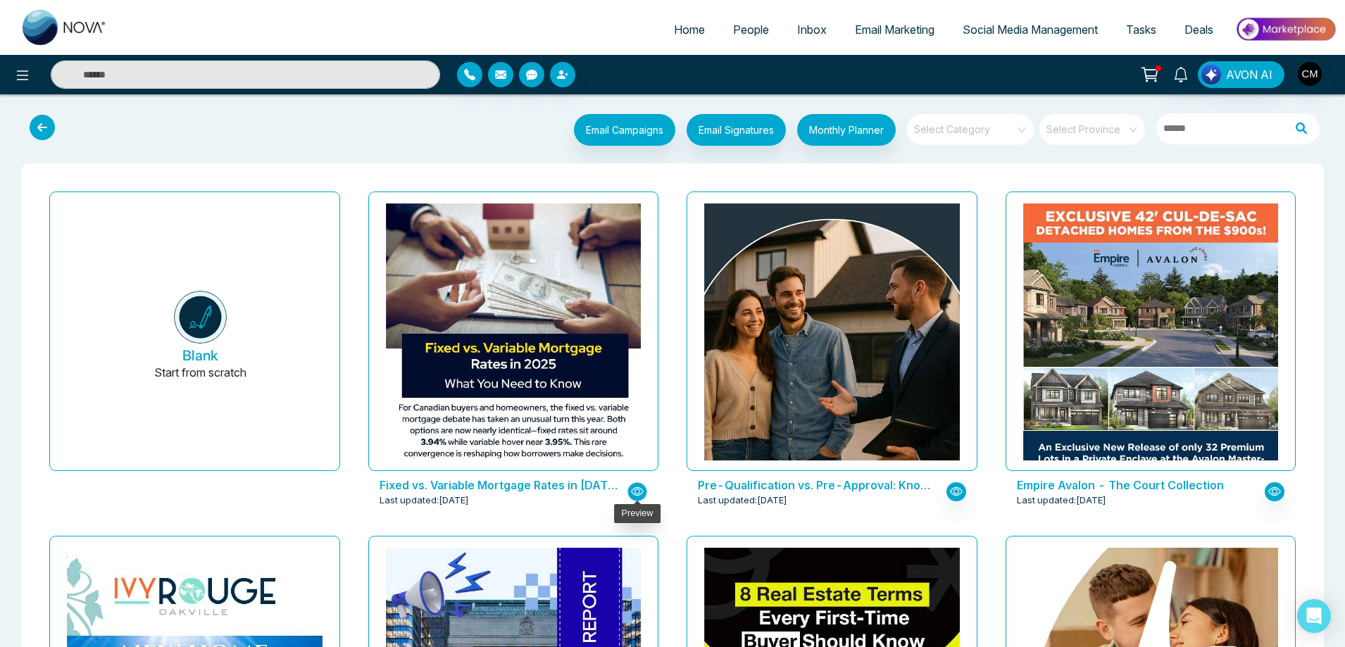
click at [640, 491] on icon "button" at bounding box center [637, 491] width 13 height 13
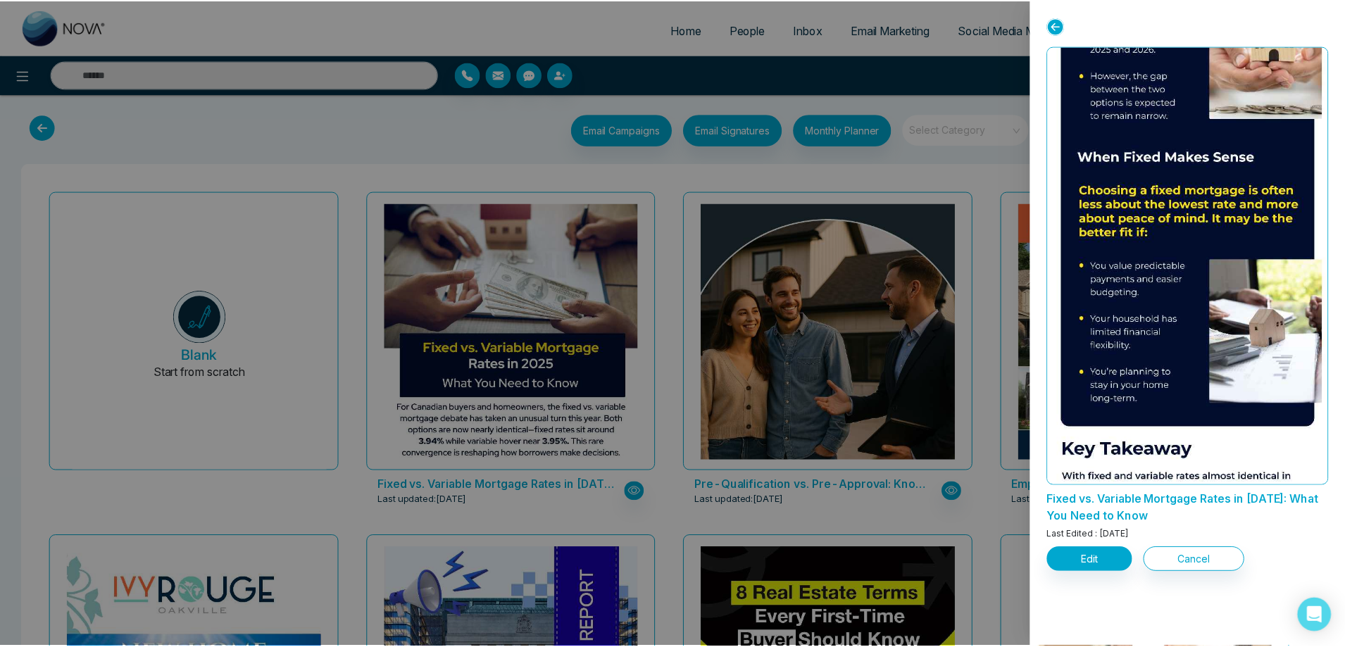
scroll to position [1143, 0]
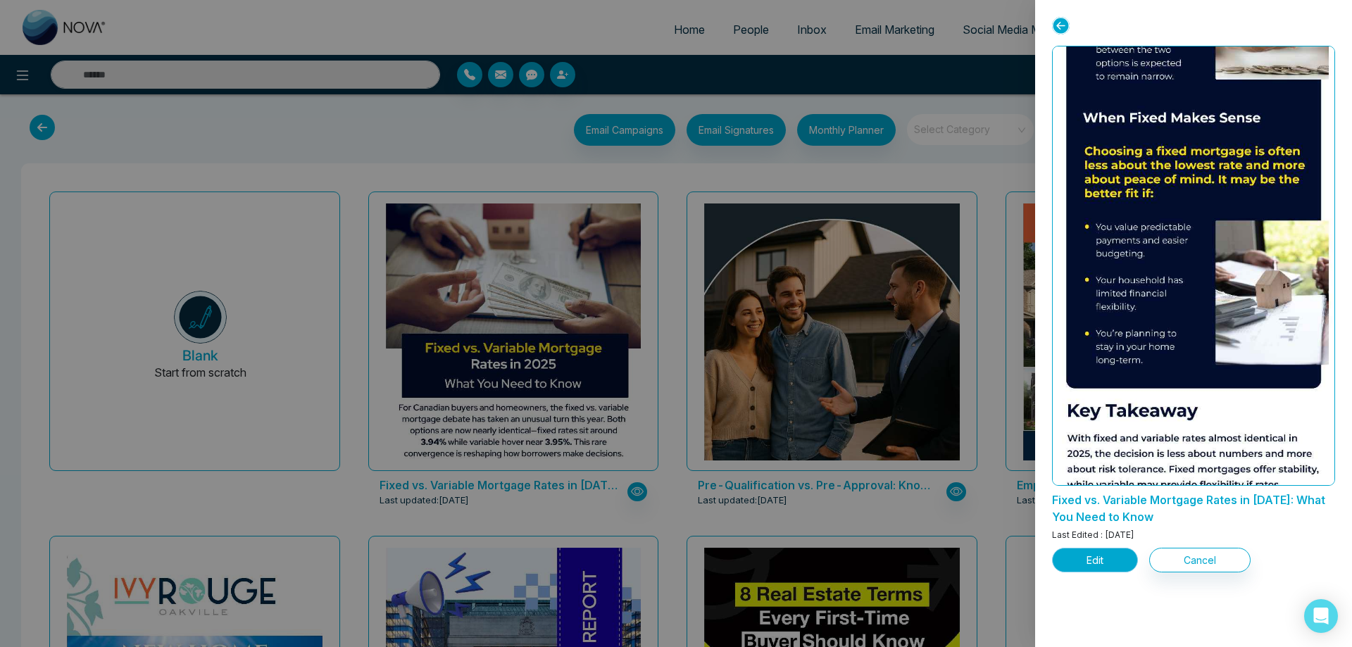
click at [1122, 562] on button "Edit" at bounding box center [1095, 560] width 86 height 25
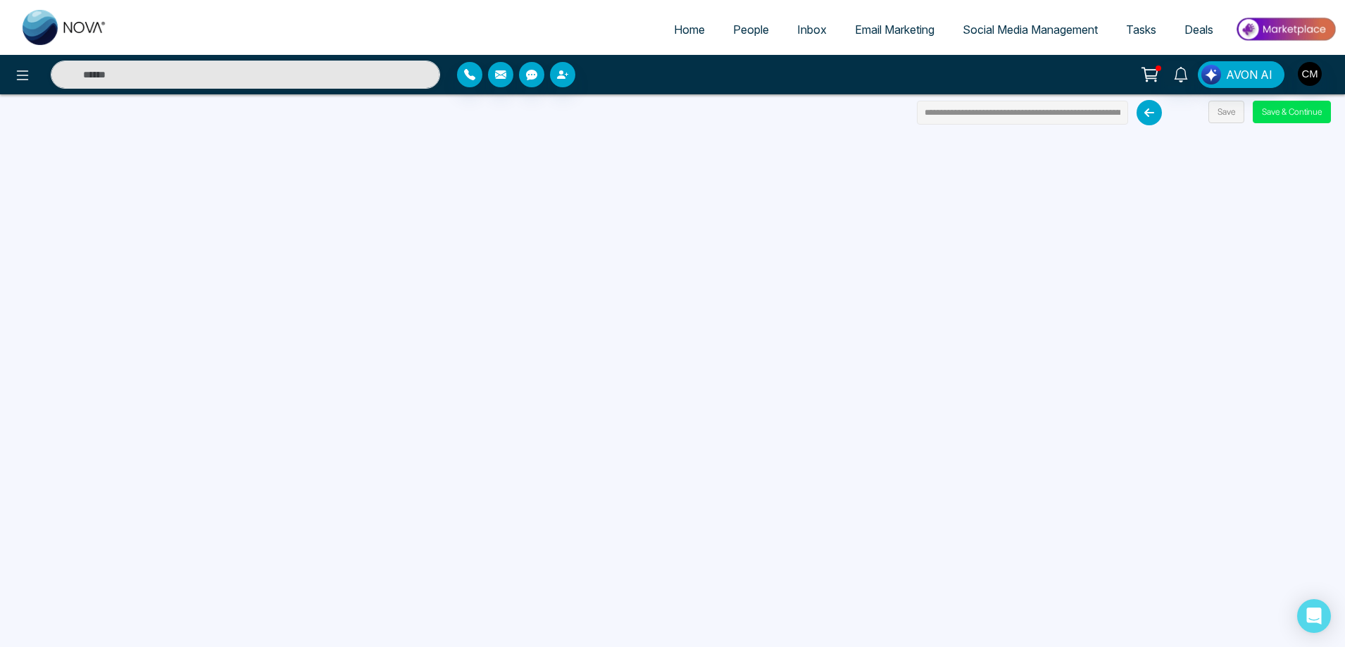
click at [1030, 111] on input "**********" at bounding box center [1022, 113] width 211 height 24
click at [1267, 113] on button "Save & Continue" at bounding box center [1291, 112] width 78 height 23
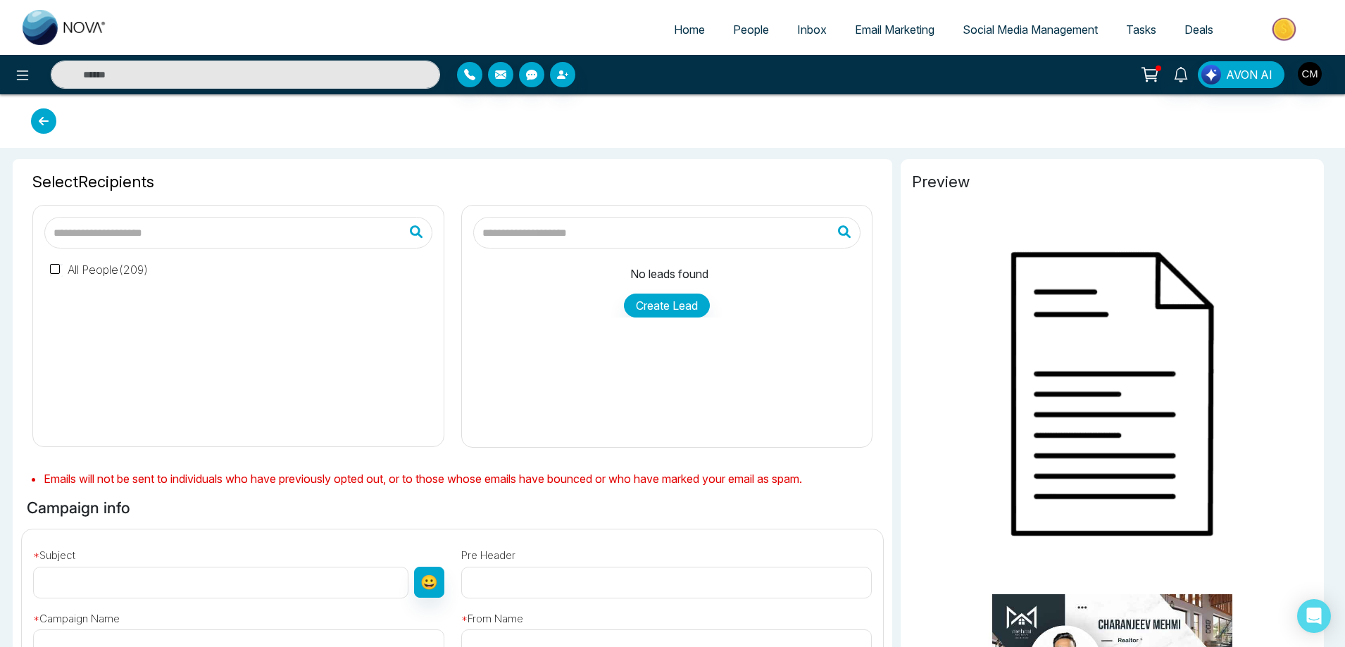
type input "**********"
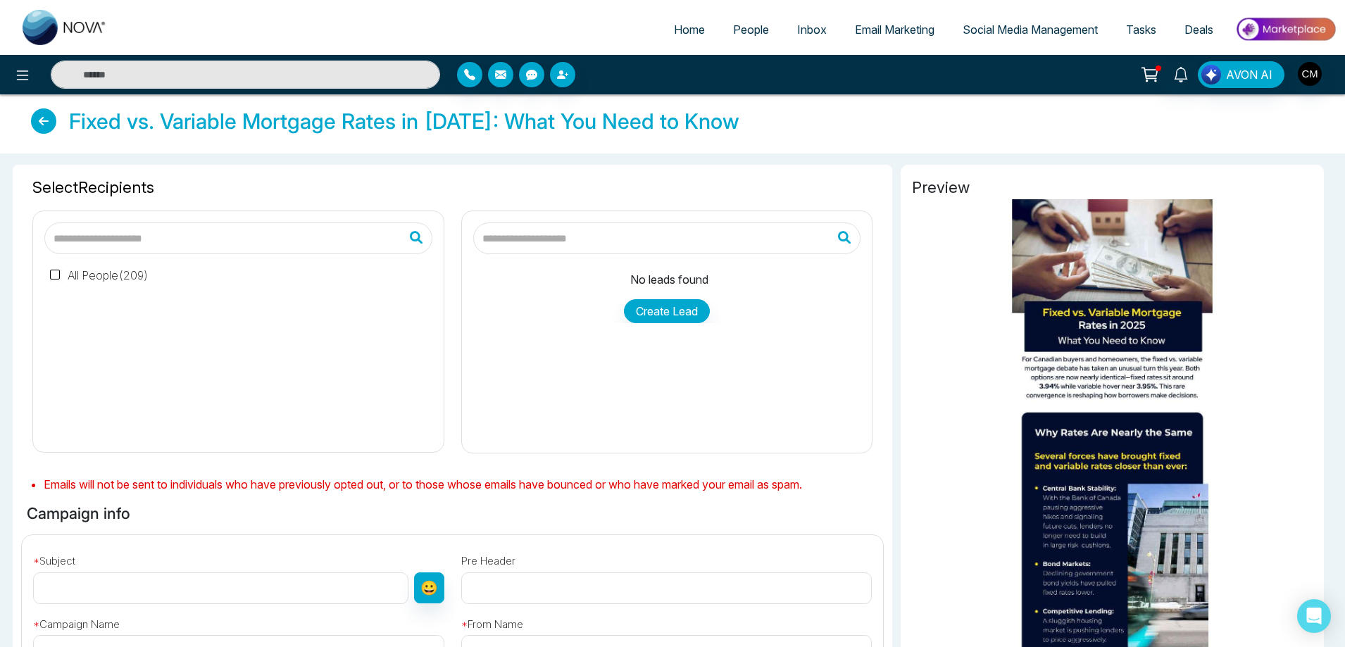
click at [94, 270] on label "All People ( 209 )" at bounding box center [99, 275] width 99 height 17
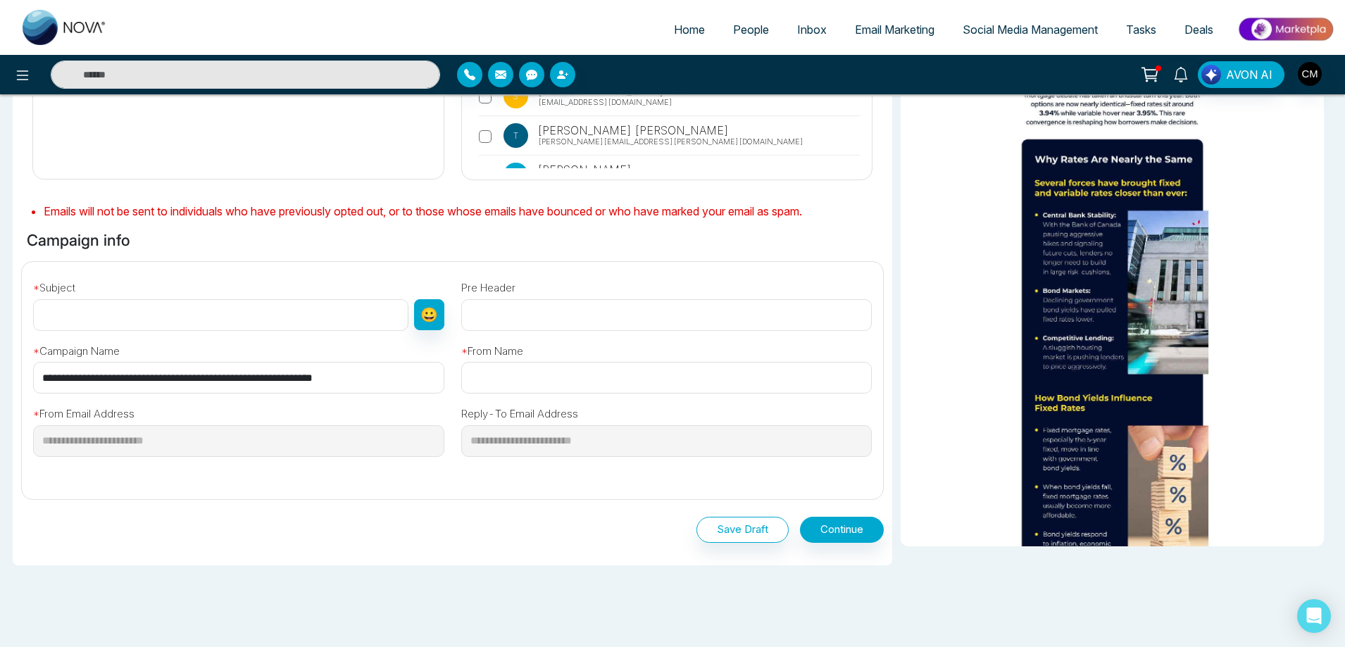
scroll to position [282, 0]
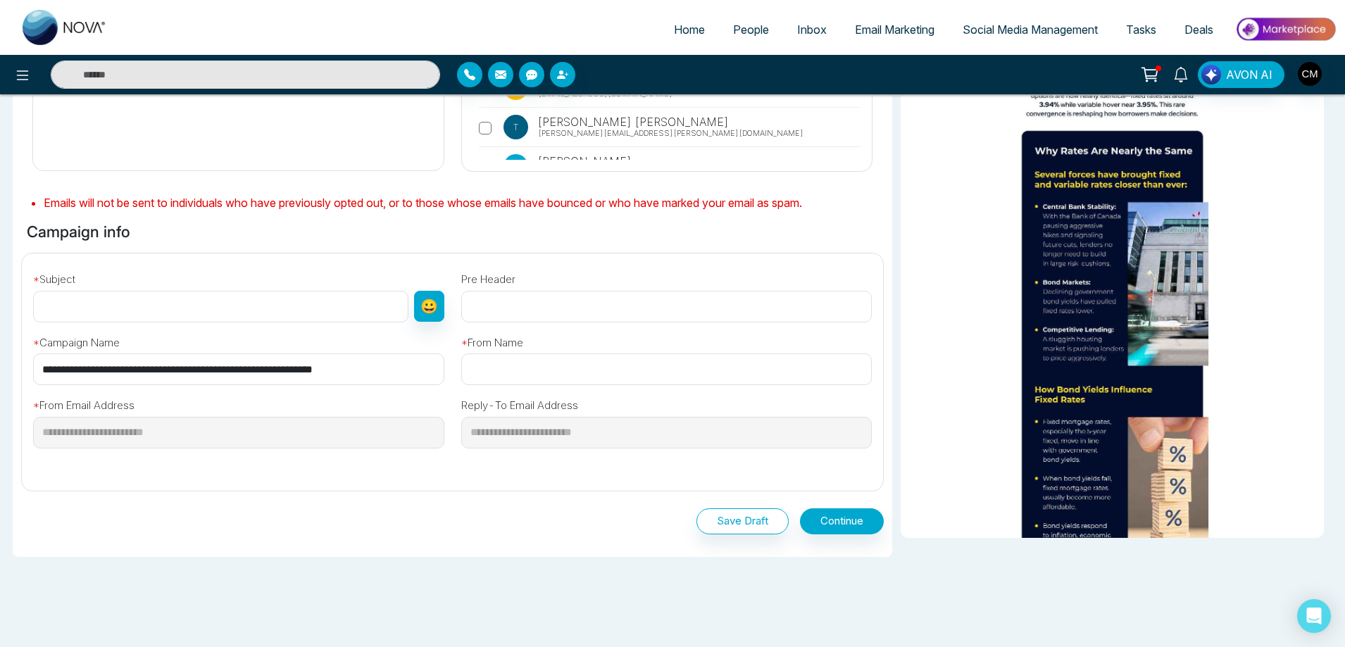
click at [159, 318] on input "text" at bounding box center [220, 307] width 375 height 32
paste input "**********"
type input "**********"
click at [544, 369] on input "text" at bounding box center [666, 369] width 411 height 32
type input "**********"
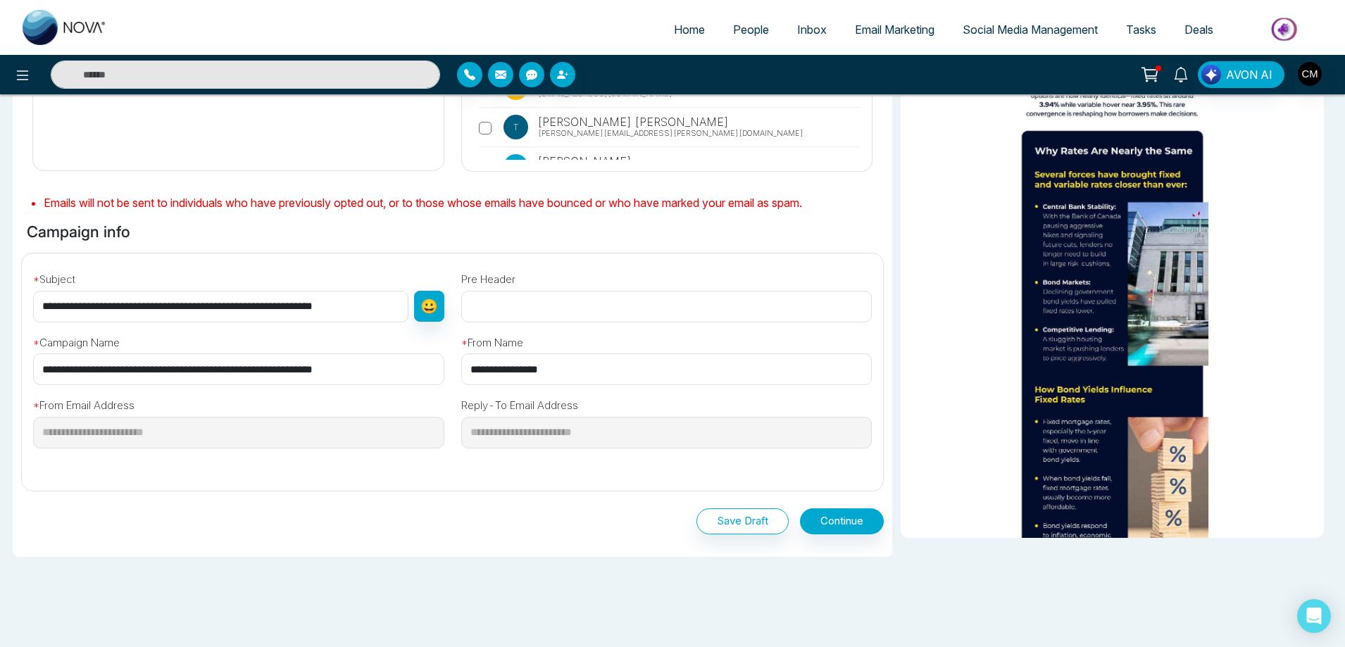
click at [532, 310] on input "text" at bounding box center [666, 307] width 411 height 32
click at [510, 294] on input "text" at bounding box center [666, 307] width 411 height 32
paste input "**********"
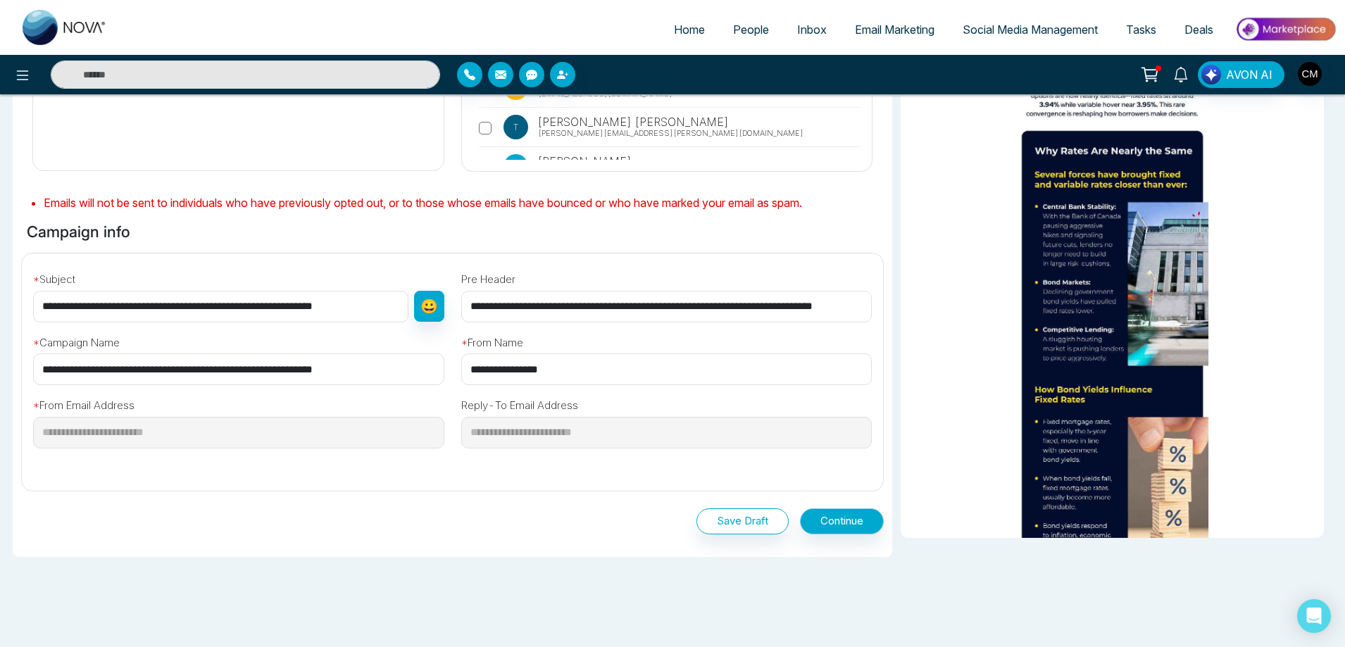
type input "**********"
click at [869, 520] on button "Continue" at bounding box center [842, 521] width 84 height 26
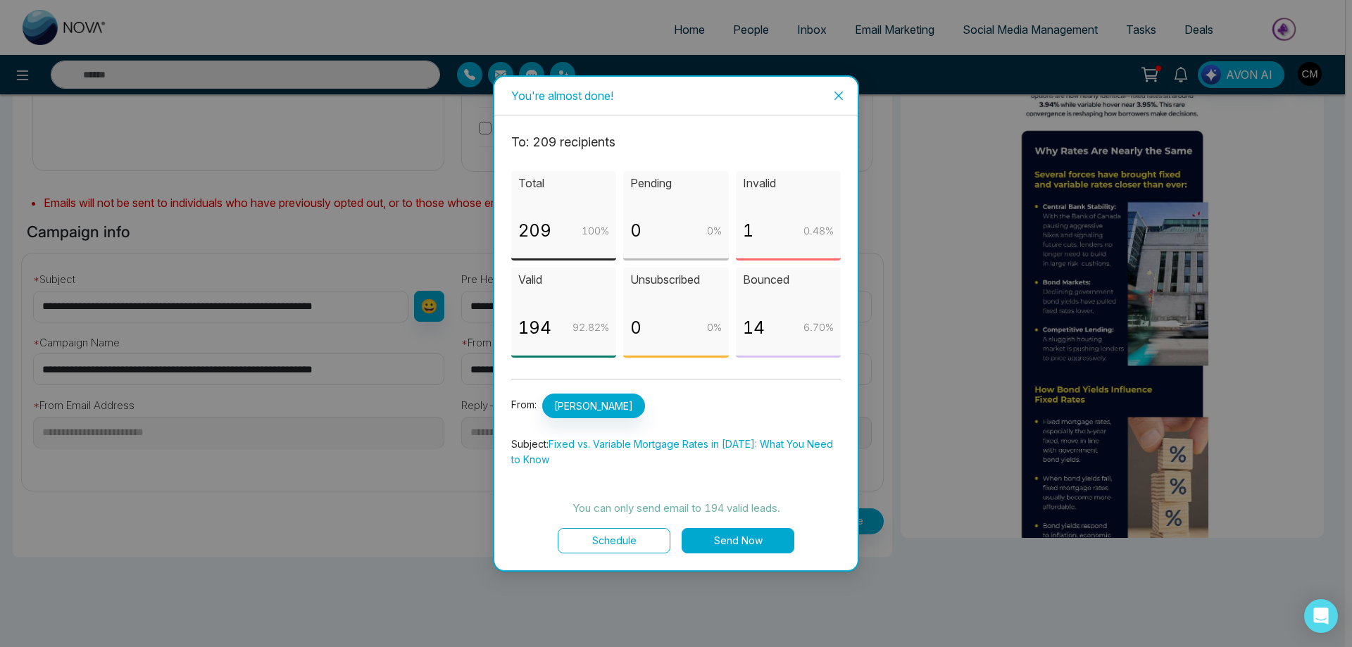
click at [598, 541] on button "Schedule" at bounding box center [614, 540] width 113 height 25
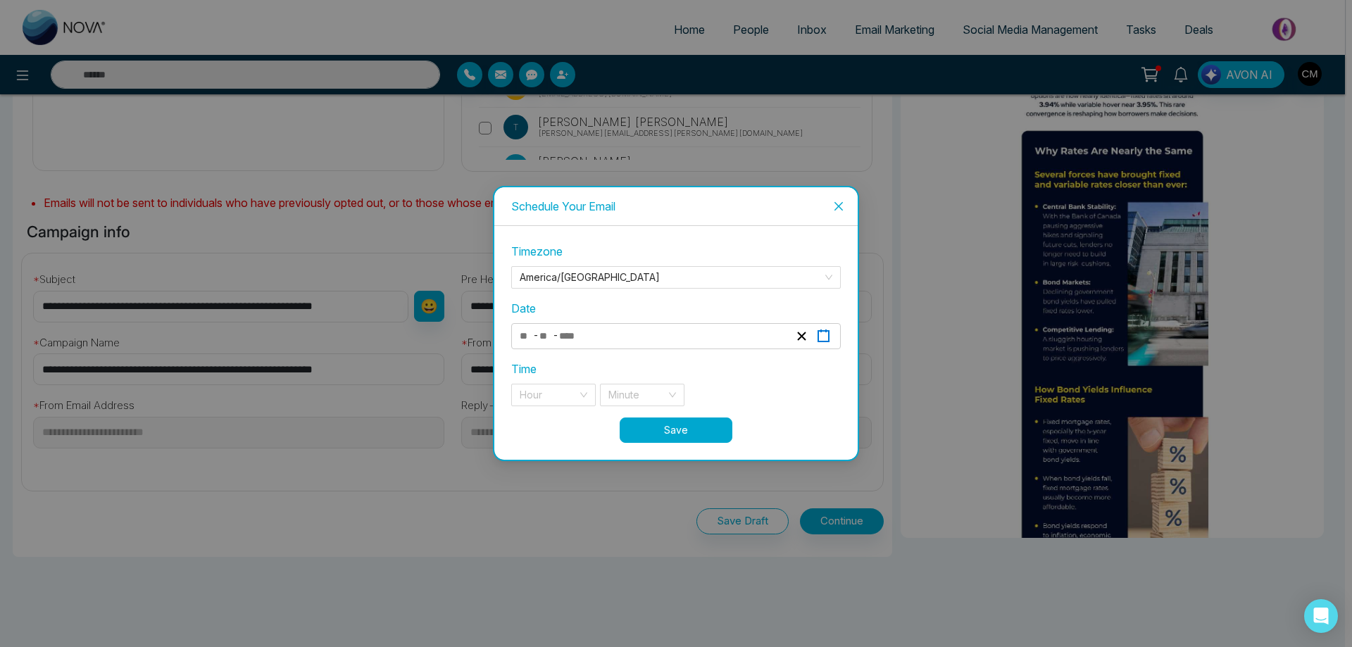
click at [829, 333] on rect "button" at bounding box center [823, 336] width 11 height 11
click at [847, 391] on div "Timezone [GEOGRAPHIC_DATA]/[GEOGRAPHIC_DATA] Date - - « ‹ [DATE] › » Mon Tue We…" at bounding box center [675, 343] width 363 height 234
click at [816, 332] on button "button" at bounding box center [823, 336] width 22 height 19
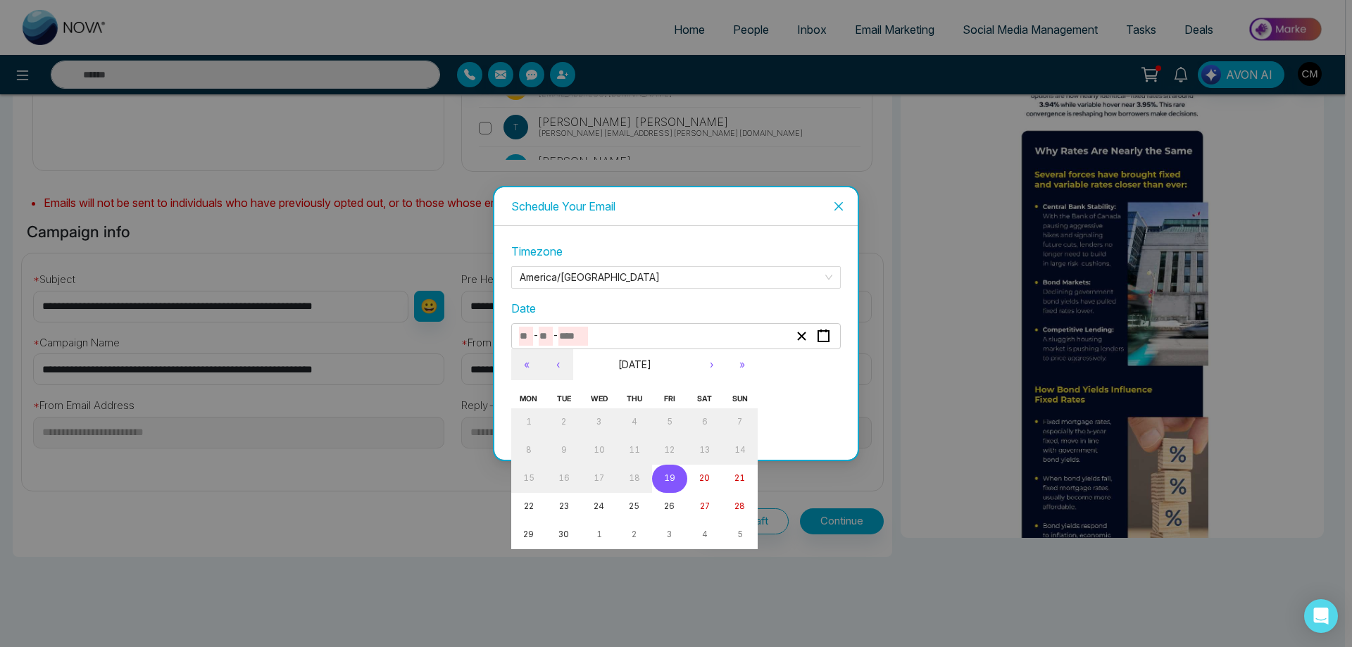
click at [671, 479] on abbr "19" at bounding box center [669, 478] width 11 height 10
type input "*"
type input "**"
type input "****"
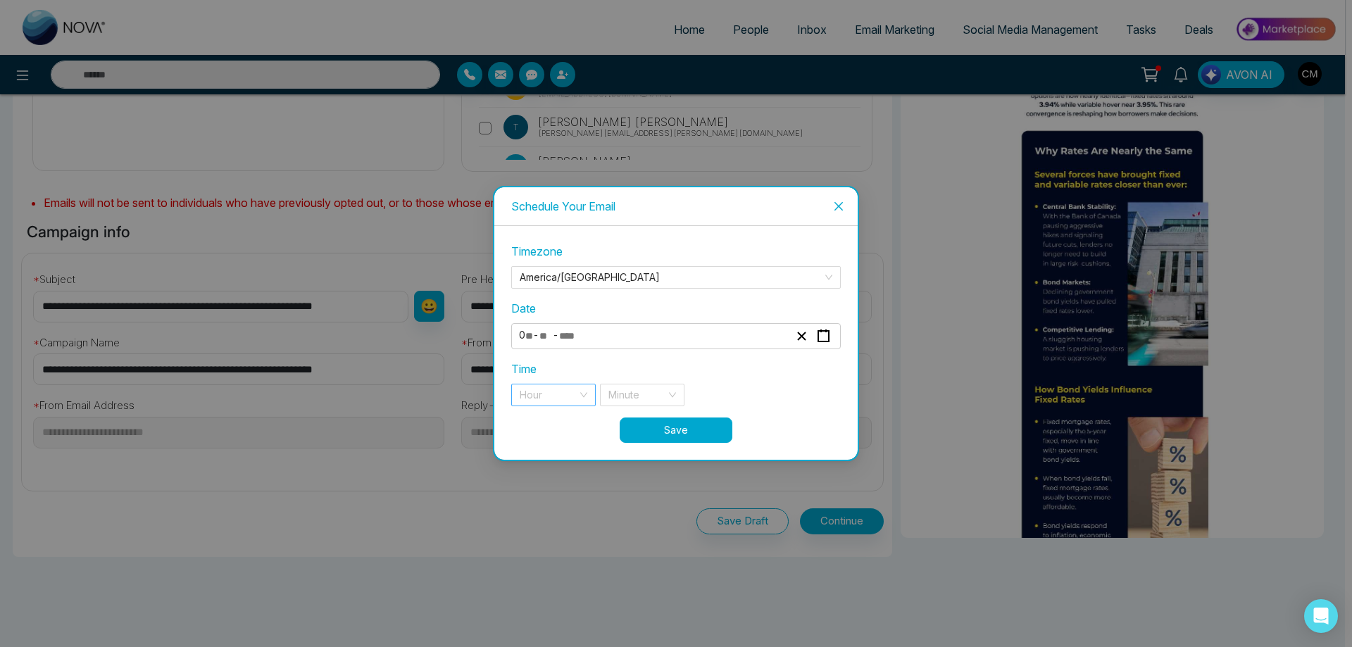
click at [565, 396] on input "search" at bounding box center [549, 394] width 58 height 21
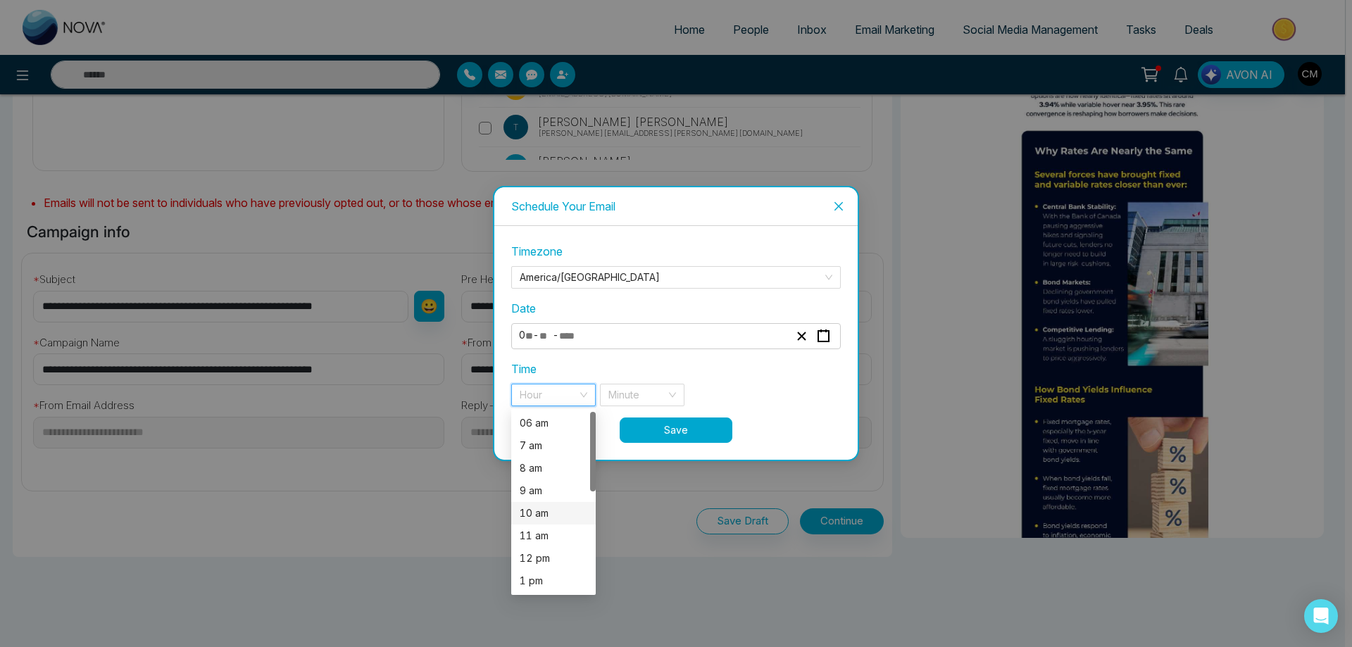
click at [548, 505] on div "10 am" at bounding box center [554, 512] width 68 height 15
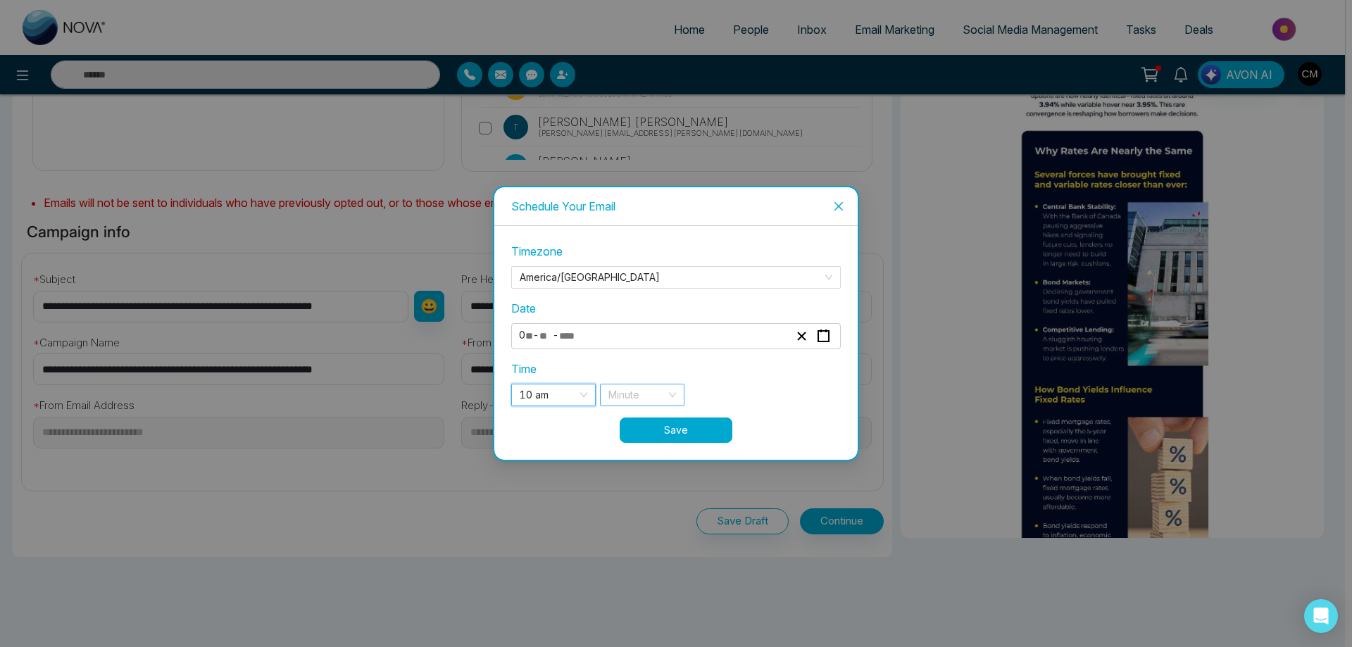
click at [632, 391] on input "search" at bounding box center [637, 394] width 58 height 21
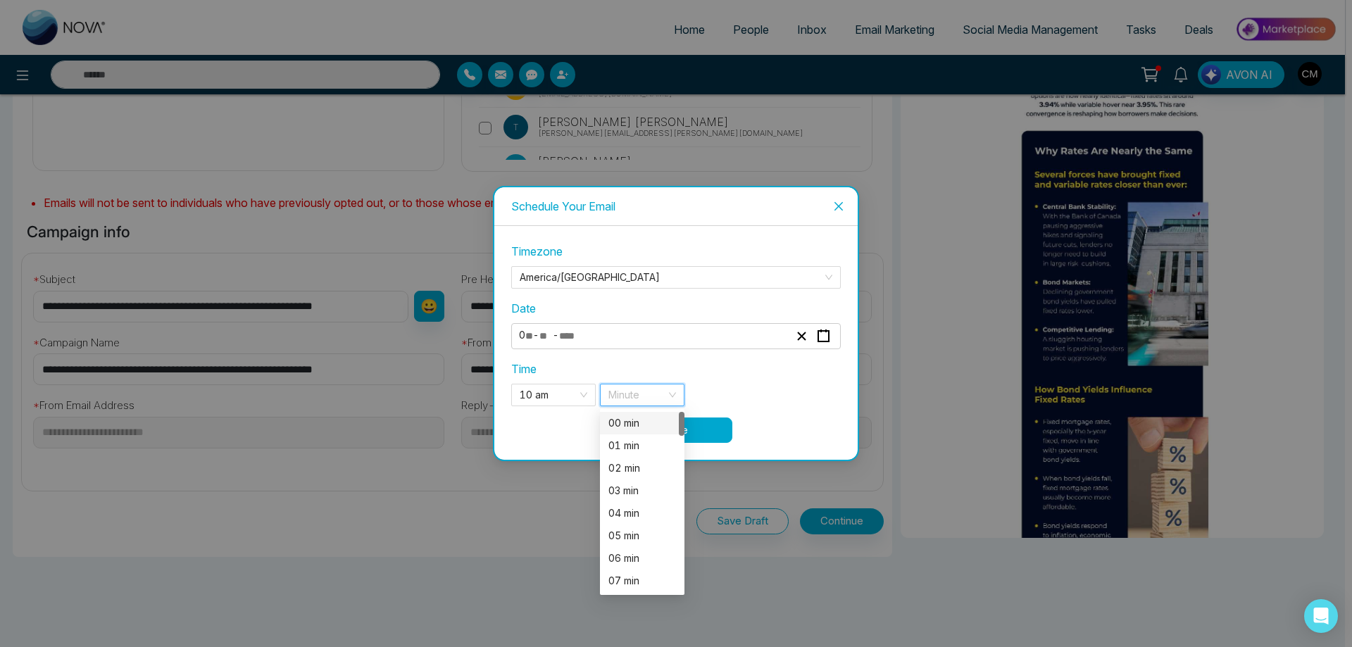
click at [629, 424] on div "00 min" at bounding box center [642, 422] width 68 height 15
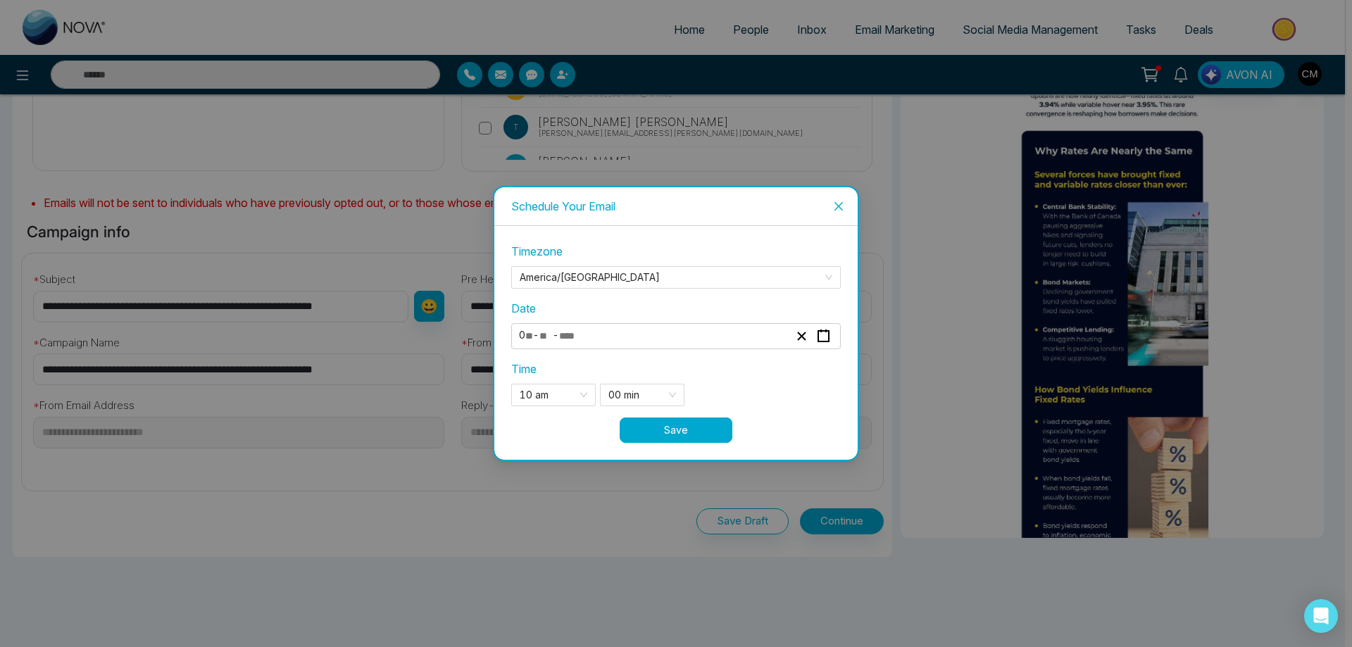
click at [734, 374] on div "Time 10 am 9 10 11 06 am 7 am 8 am 9 am 10 am 11 am 12 pm 1 pm 2 pm 3 pm 00 min…" at bounding box center [675, 383] width 329 height 46
click at [690, 433] on button "Save" at bounding box center [676, 429] width 113 height 25
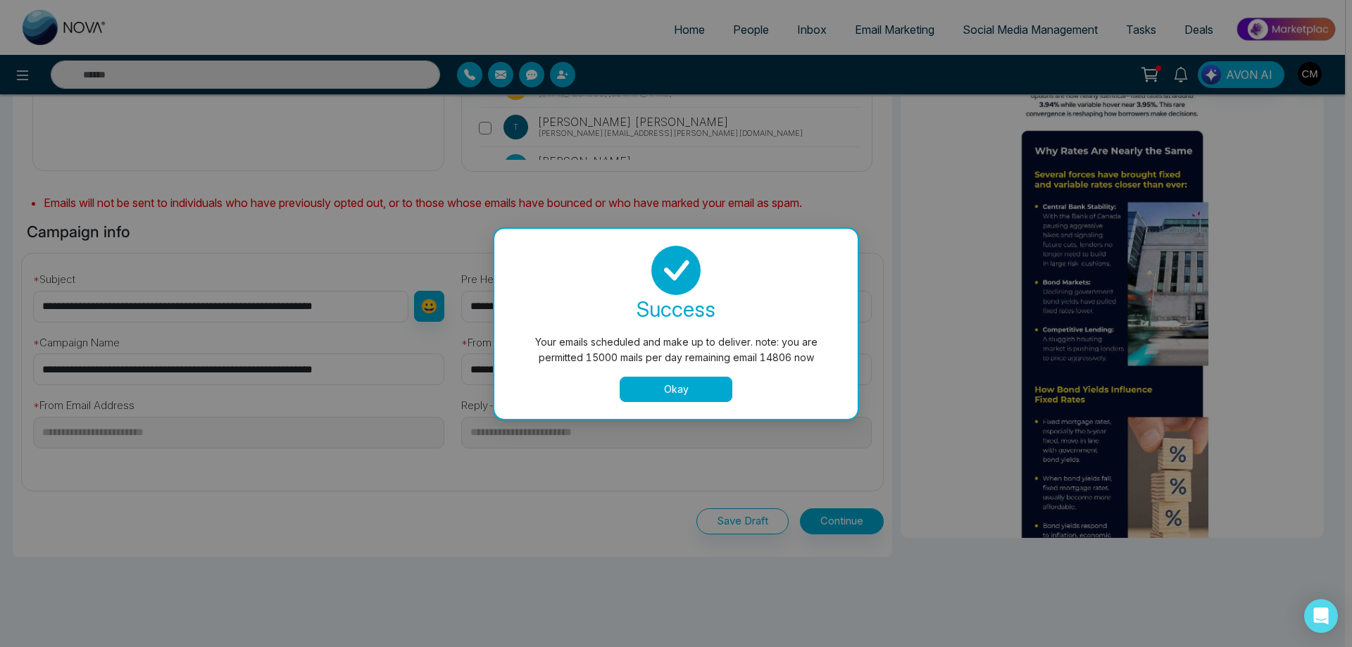
click at [670, 391] on button "Okay" at bounding box center [676, 389] width 113 height 25
